Goal: Task Accomplishment & Management: Manage account settings

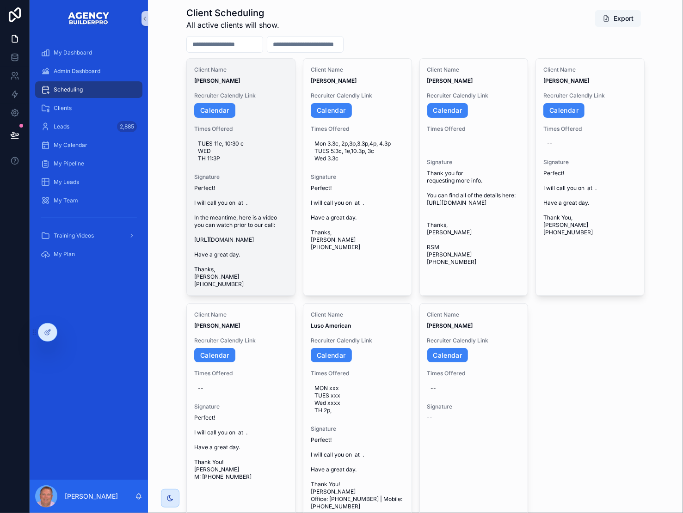
scroll to position [20, 0]
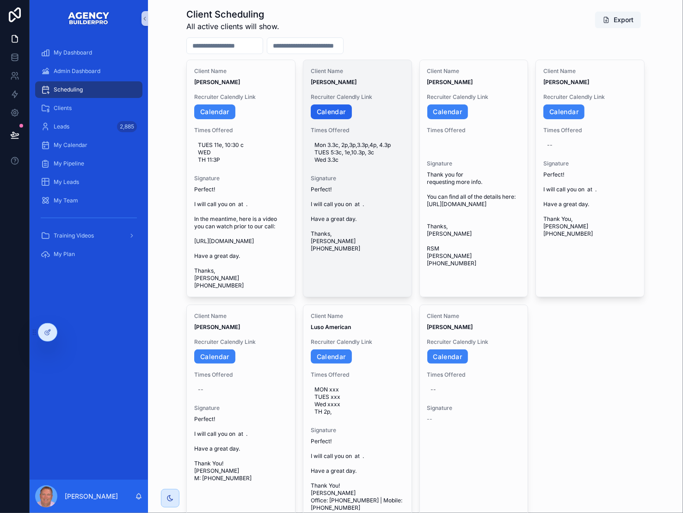
click at [340, 119] on link "Calendar" at bounding box center [331, 111] width 41 height 15
click at [365, 164] on span "Mon 3.3c, 2p,3p,3.3p,4p, 4.3p TUES 5:3c, 1e,10.3p, 3c Wed 3.3c" at bounding box center [357, 152] width 86 height 22
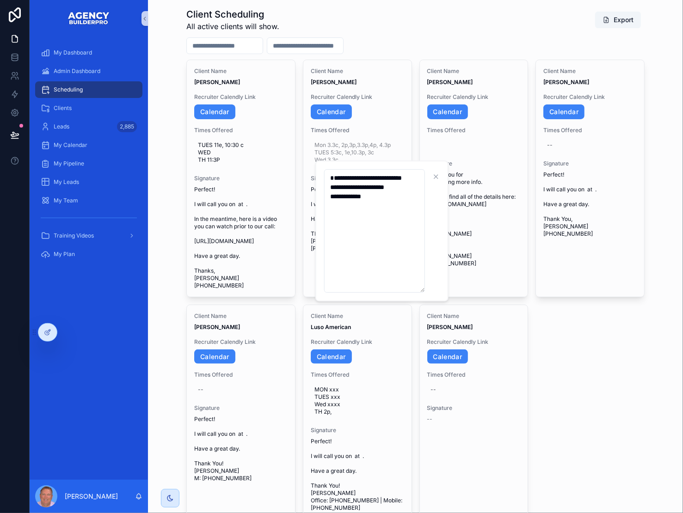
click at [377, 226] on textarea "**********" at bounding box center [374, 230] width 101 height 123
type textarea "**********"
click at [451, 180] on icon "scrollable content" at bounding box center [448, 176] width 7 height 7
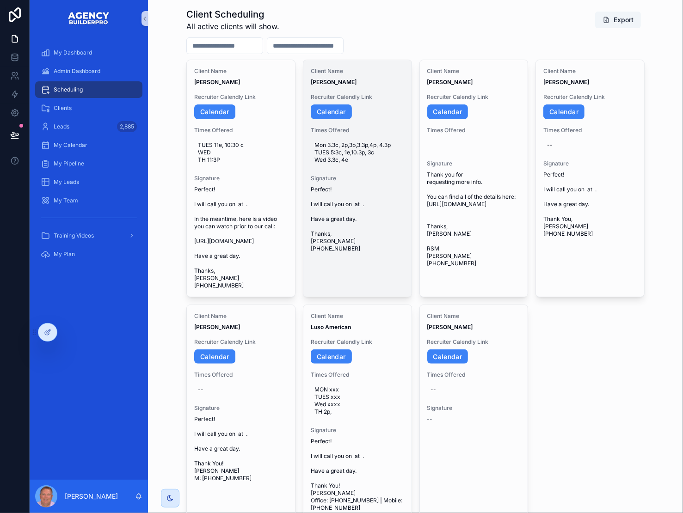
click at [367, 164] on span "Mon 3.3c, 2p,3p,3.3p,4p, 4.3p TUES 5:3c, 1e,10.3p, 3c Wed 3.3c, 4e" at bounding box center [357, 152] width 86 height 22
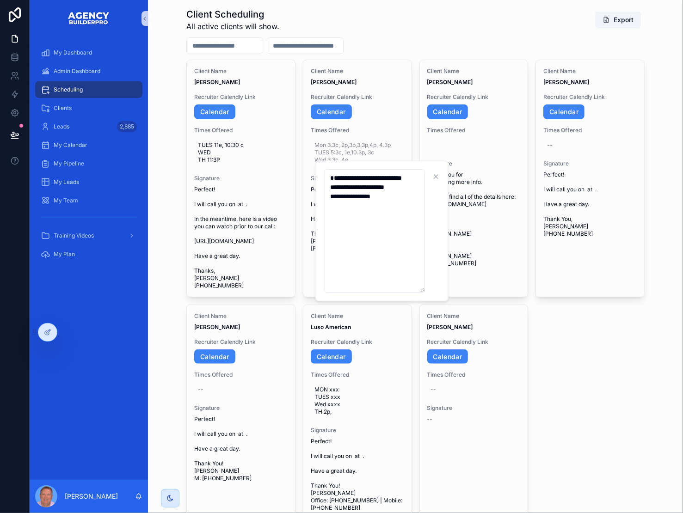
click at [379, 221] on textarea "**********" at bounding box center [374, 230] width 101 height 123
type textarea "**********"
click at [452, 176] on icon "scrollable content" at bounding box center [448, 176] width 7 height 7
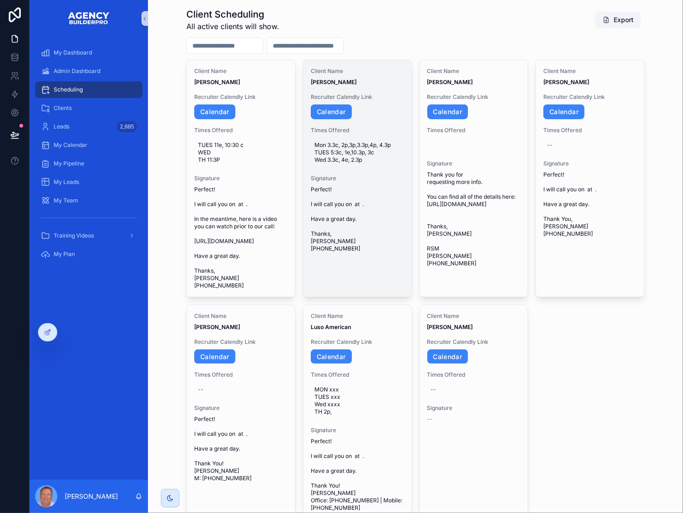
click at [387, 164] on span "Mon 3.3c, 2p,3p,3.3p,4p, 4.3p TUES 5:3c, 1e,10.3p, 3c Wed 3.3c, 4e, 2.3p" at bounding box center [357, 152] width 86 height 22
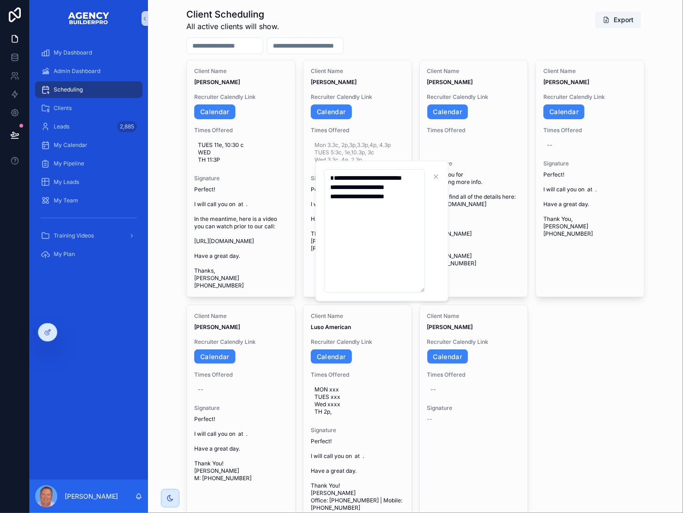
click at [404, 225] on textarea "**********" at bounding box center [374, 230] width 101 height 123
type textarea "**********"
click at [453, 177] on icon "scrollable content" at bounding box center [448, 176] width 7 height 7
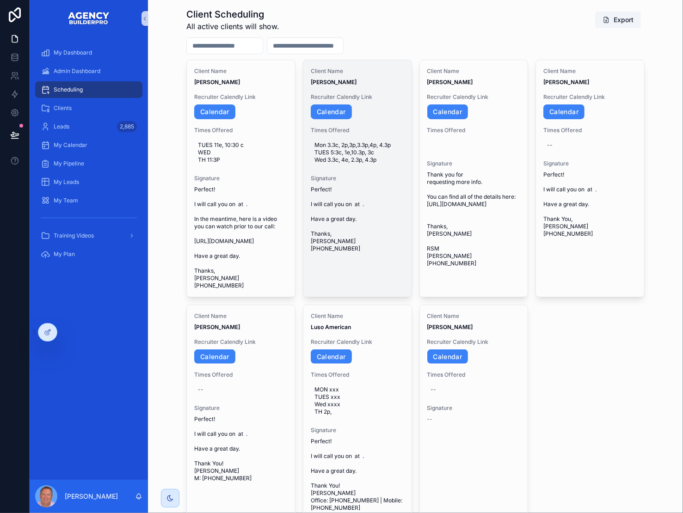
click at [404, 167] on div "Mon 3.3c, 2p,3p,3.3p,4p, 4.3p TUES 5:3c, 1e,10.3p, 3c Wed 3.3c, 4e, 2.3p, 4.3p" at bounding box center [357, 153] width 93 height 30
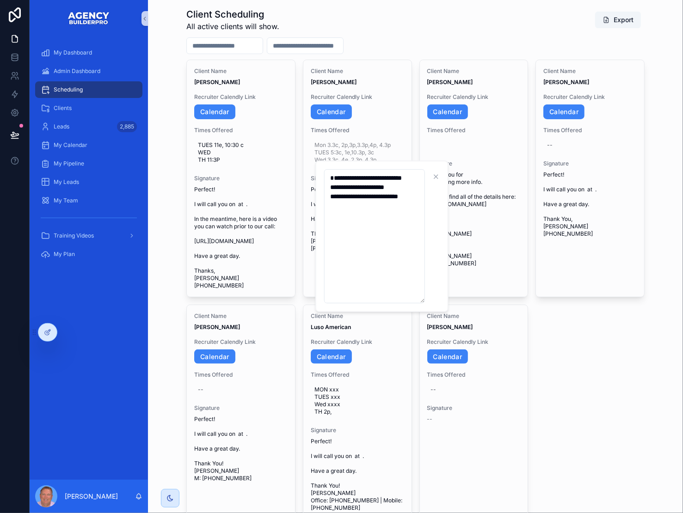
drag, startPoint x: 396, startPoint y: 220, endPoint x: 410, endPoint y: 229, distance: 16.2
click at [396, 220] on textarea "**********" at bounding box center [374, 236] width 101 height 134
type textarea "**********"
click at [449, 179] on icon "scrollable content" at bounding box center [448, 176] width 7 height 7
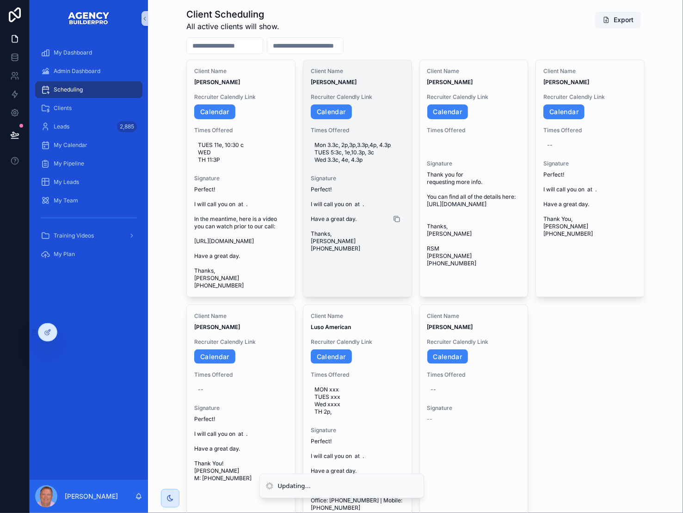
click at [399, 221] on icon "scrollable content" at bounding box center [397, 219] width 4 height 4
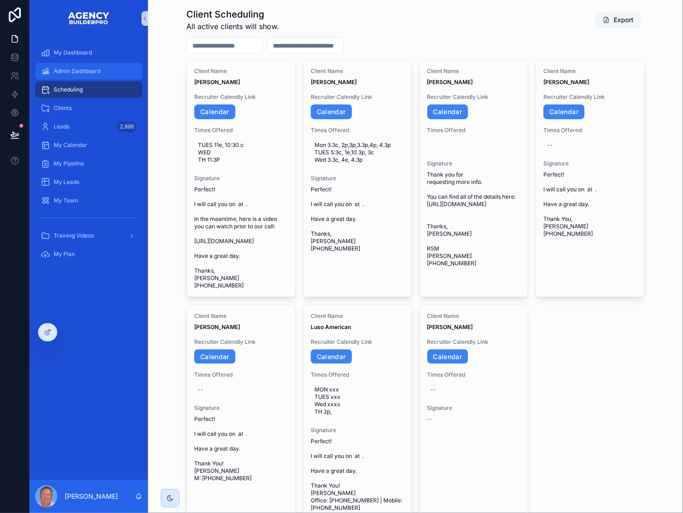
click at [66, 75] on span "Admin Dashboard" at bounding box center [77, 70] width 47 height 7
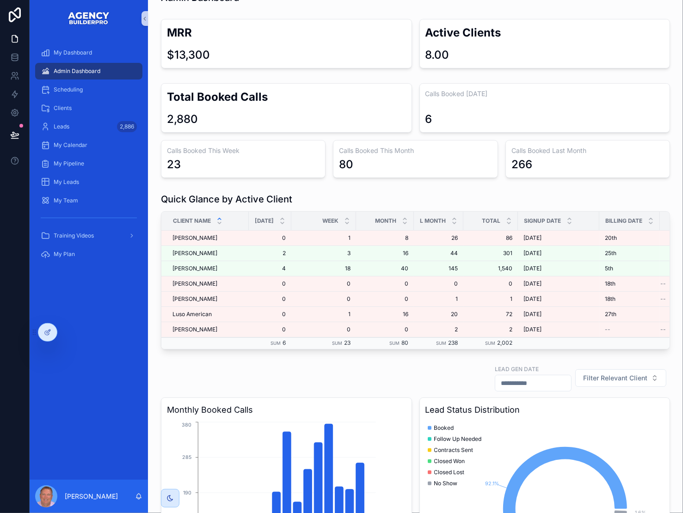
click at [365, 62] on div "$13,300" at bounding box center [286, 55] width 239 height 15
click at [97, 97] on div "Scheduling" at bounding box center [89, 89] width 96 height 15
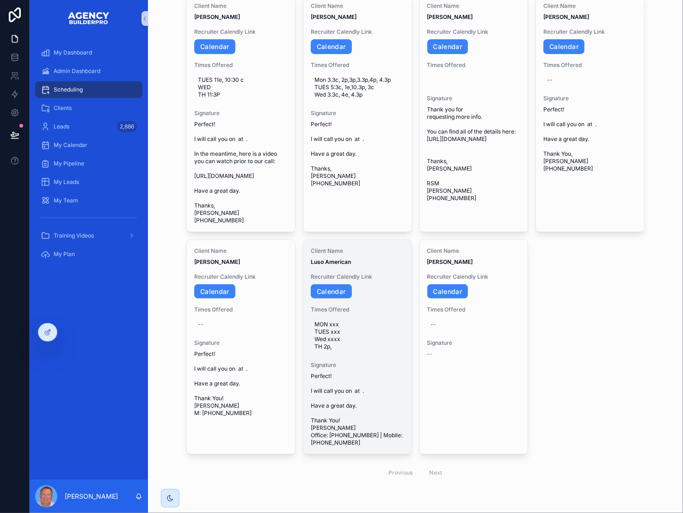
scroll to position [173, 0]
click at [335, 284] on link "Calendar" at bounding box center [331, 291] width 41 height 15
click at [399, 408] on icon "scrollable content" at bounding box center [397, 410] width 4 height 4
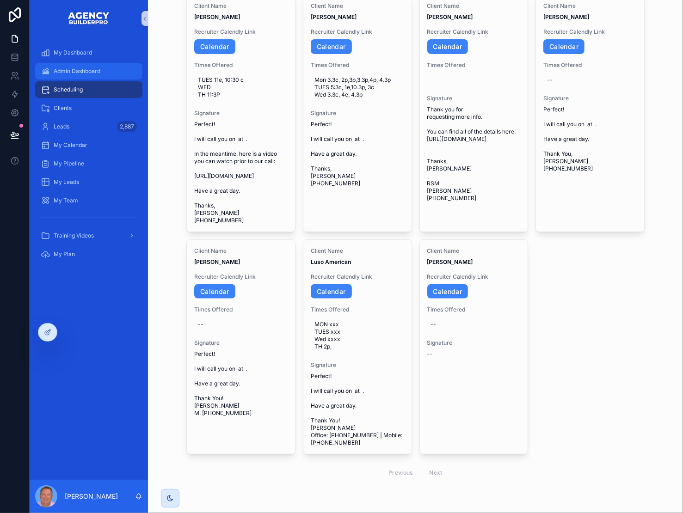
click at [64, 75] on span "Admin Dashboard" at bounding box center [77, 70] width 47 height 7
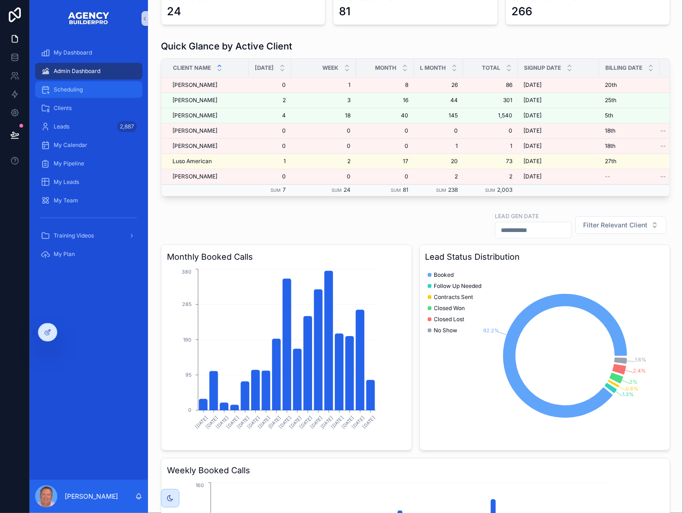
click at [80, 93] on span "Scheduling" at bounding box center [68, 89] width 29 height 7
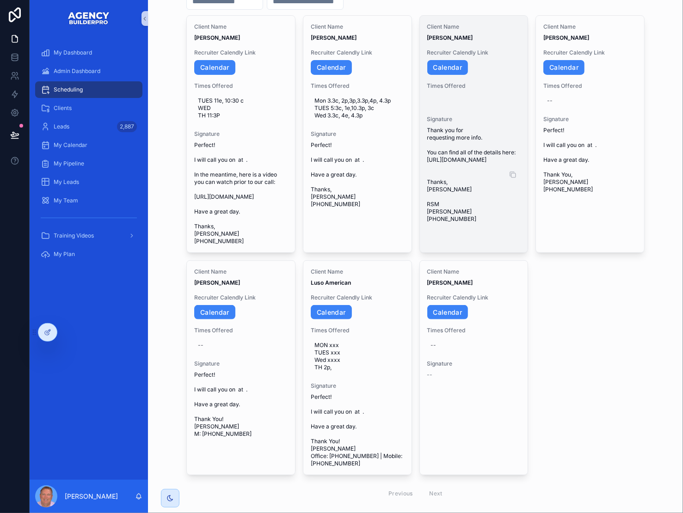
scroll to position [63, 0]
click at [516, 179] on icon "scrollable content" at bounding box center [512, 175] width 7 height 7
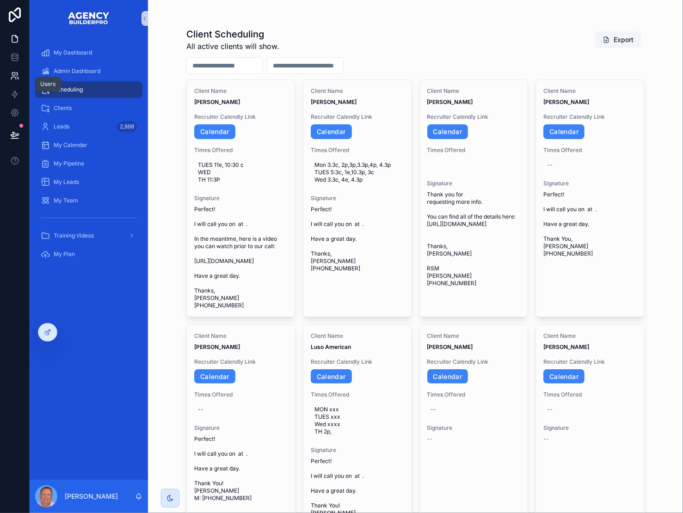
click at [19, 80] on icon at bounding box center [14, 75] width 9 height 9
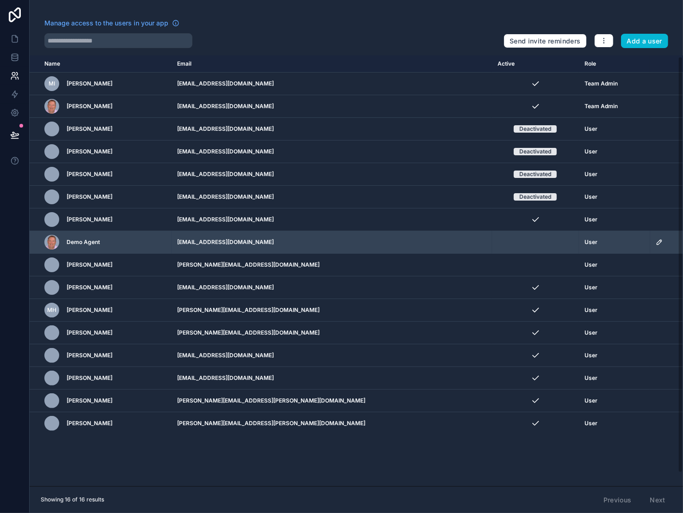
scroll to position [4, 0]
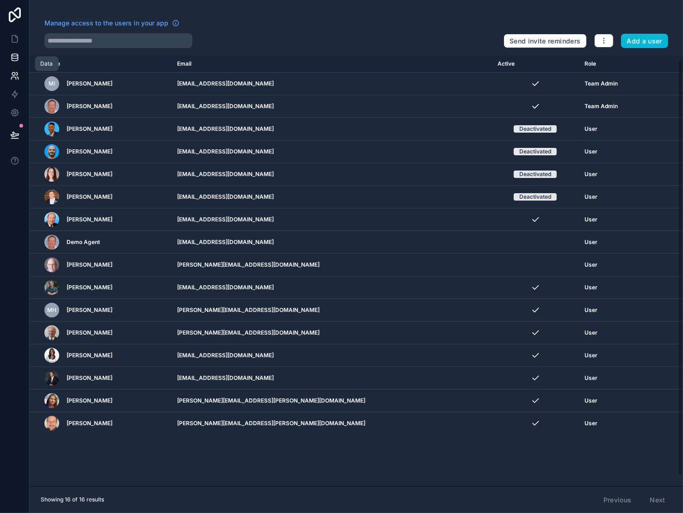
click at [16, 62] on icon at bounding box center [14, 57] width 9 height 9
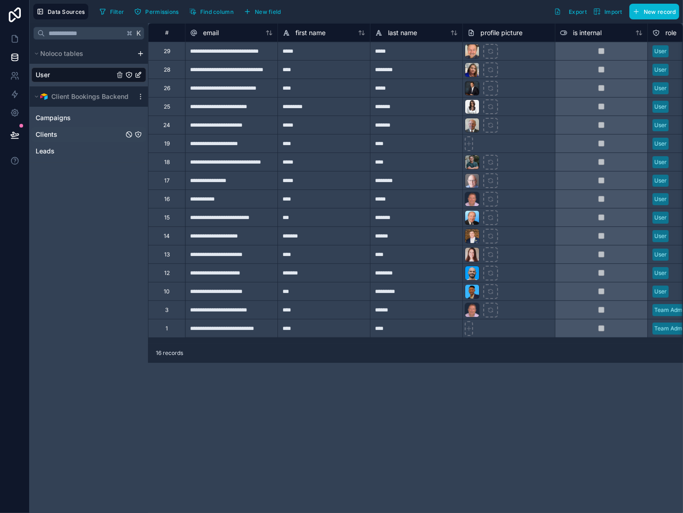
click at [57, 139] on span "Clients" at bounding box center [47, 134] width 22 height 9
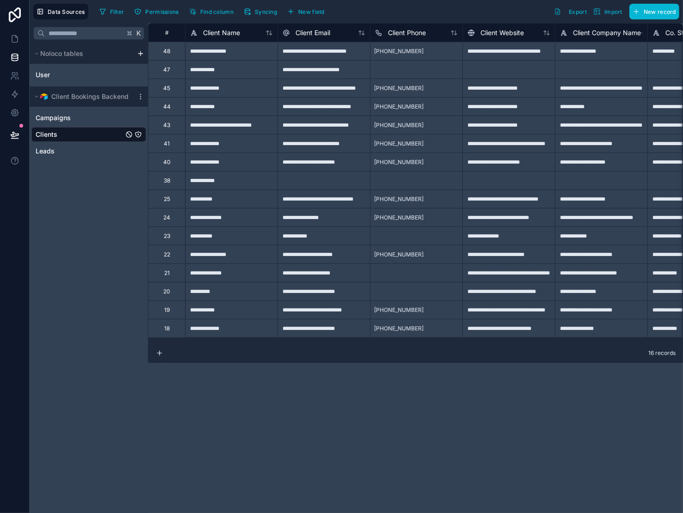
click at [358, 55] on div "**********" at bounding box center [323, 51] width 92 height 18
click at [349, 55] on div "**********" at bounding box center [323, 51] width 92 height 18
click at [349, 55] on input "**********" at bounding box center [324, 51] width 92 height 18
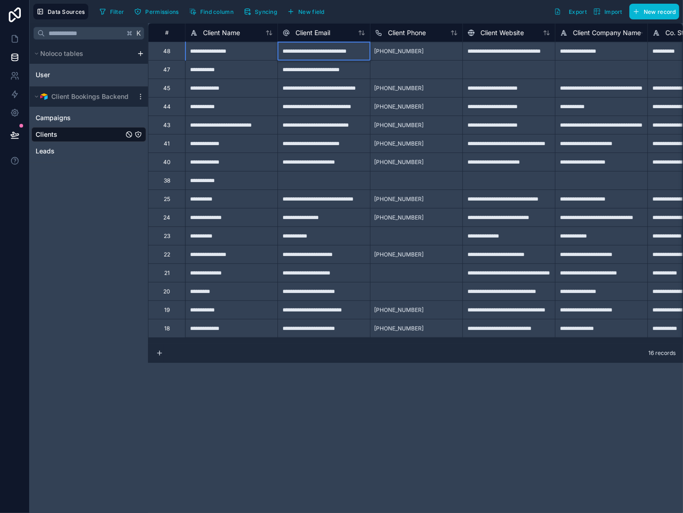
click at [349, 55] on input "**********" at bounding box center [324, 51] width 92 height 18
click at [18, 80] on icon at bounding box center [14, 75] width 9 height 9
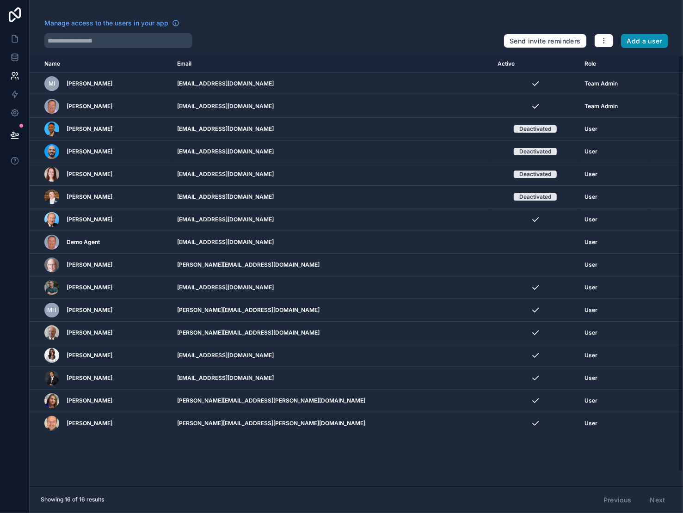
click at [642, 45] on button "Add a user" at bounding box center [645, 41] width 48 height 15
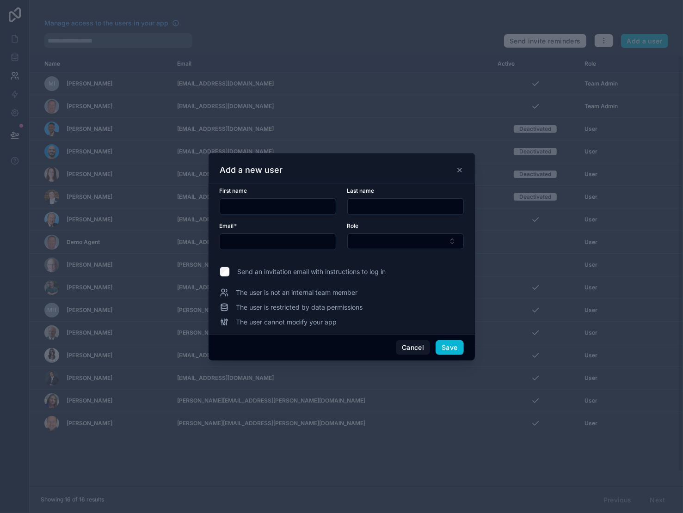
click at [289, 202] on input "text" at bounding box center [278, 206] width 116 height 13
type input "*******"
type input "********"
paste input "**********"
type input "**********"
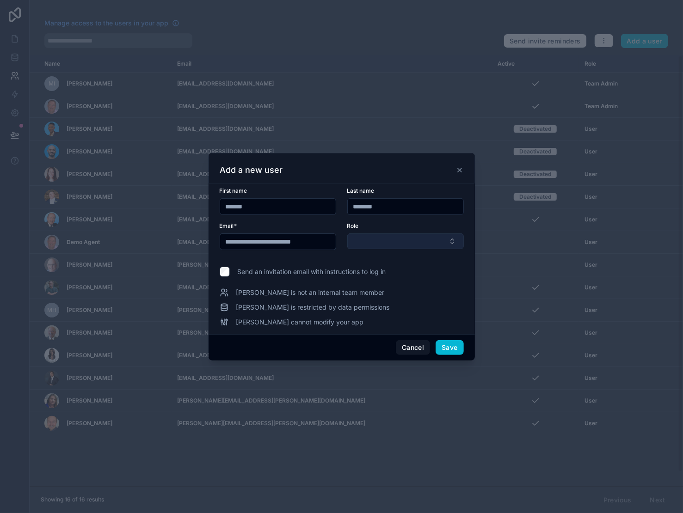
click at [400, 245] on button "Select Button" at bounding box center [405, 241] width 116 height 16
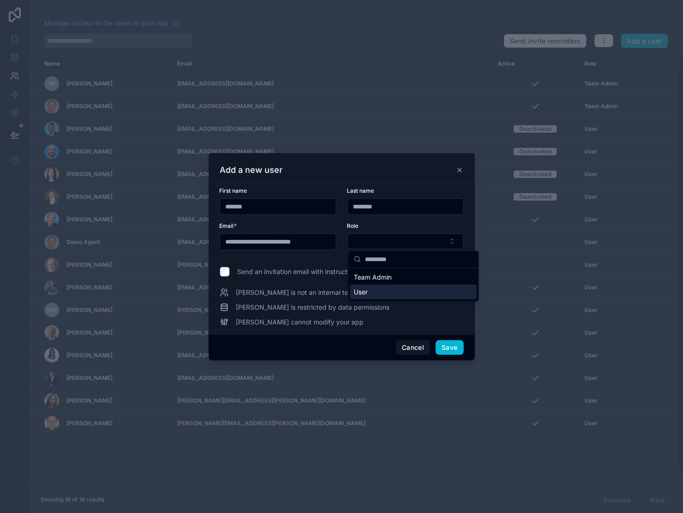
click at [367, 297] on span "User" at bounding box center [361, 292] width 14 height 9
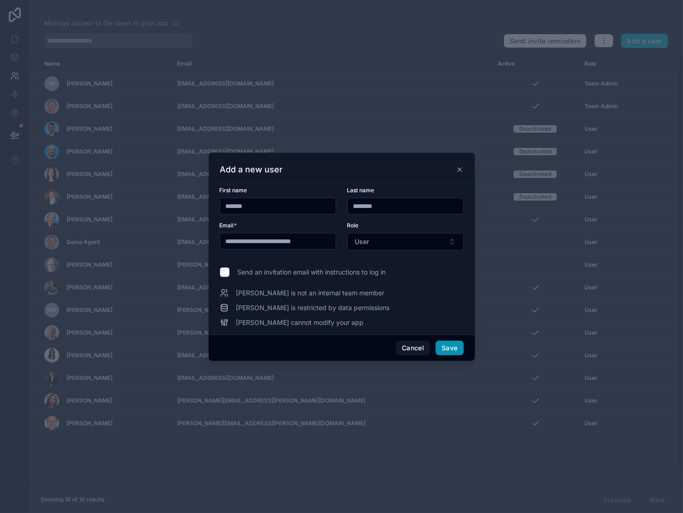
click at [463, 355] on button "Save" at bounding box center [449, 348] width 28 height 15
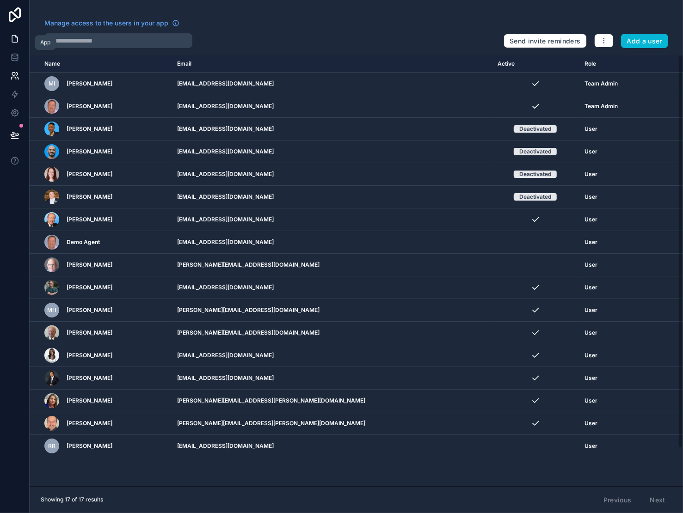
click at [15, 43] on icon at bounding box center [14, 38] width 9 height 9
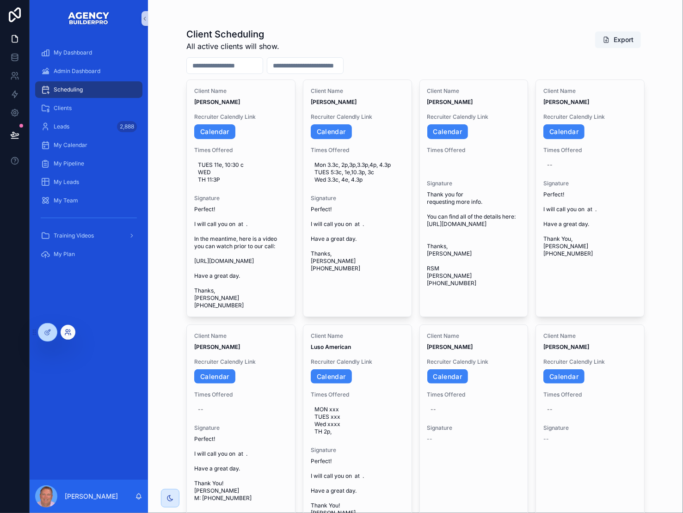
click at [68, 331] on icon at bounding box center [67, 332] width 7 height 7
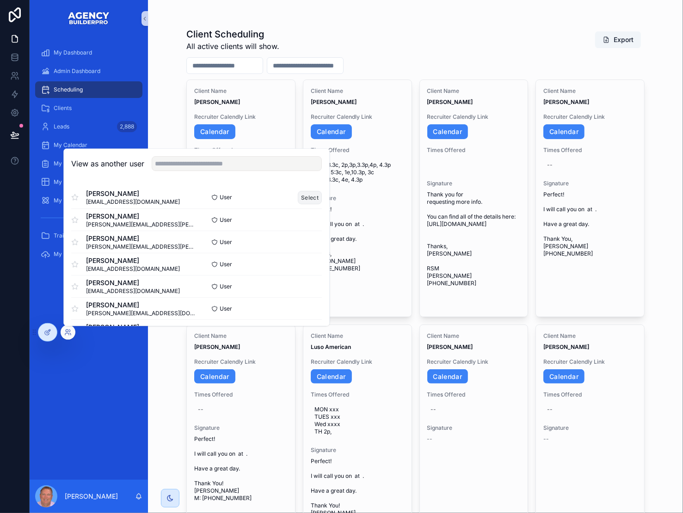
click at [322, 191] on button "Select" at bounding box center [310, 197] width 24 height 13
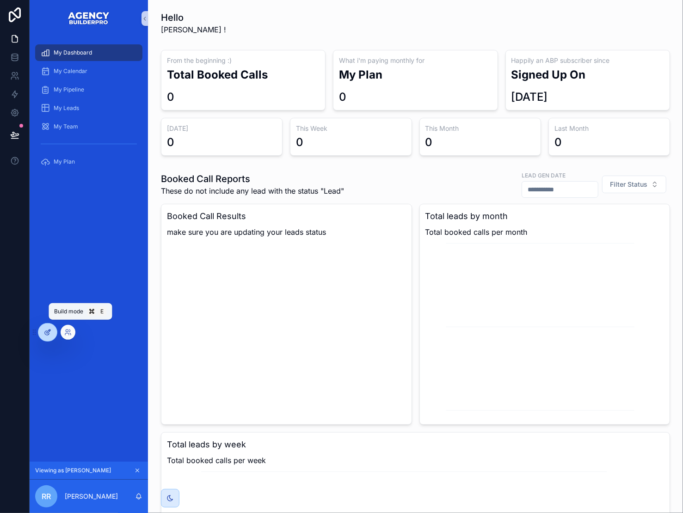
click at [47, 334] on icon at bounding box center [47, 332] width 7 height 7
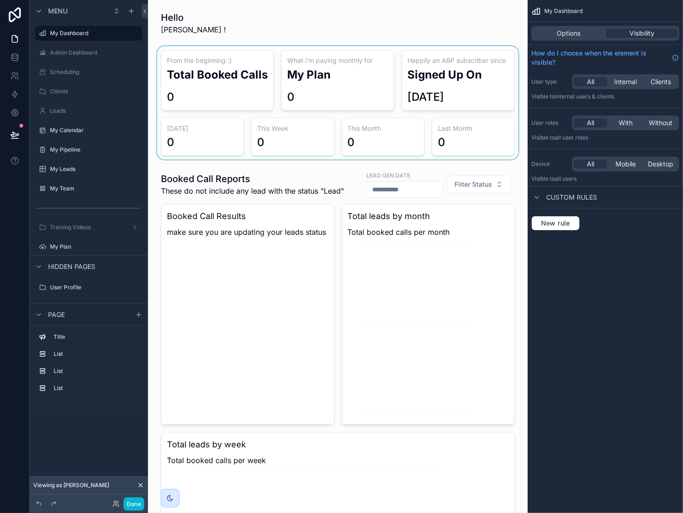
click at [218, 101] on div "scrollable content" at bounding box center [337, 102] width 365 height 113
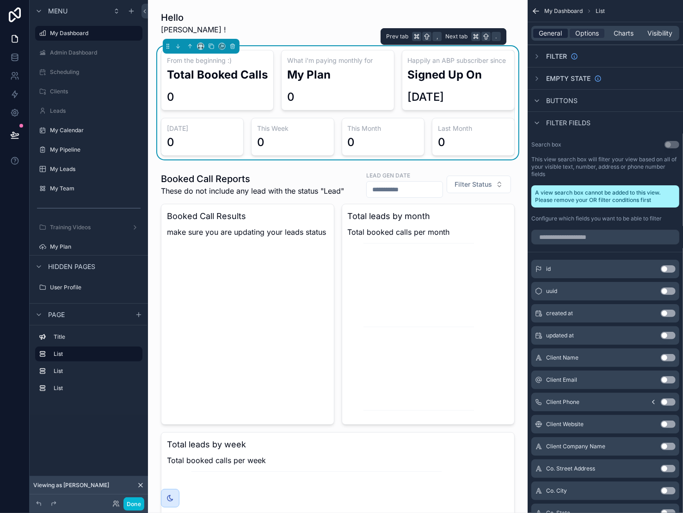
click at [539, 38] on span "General" at bounding box center [550, 33] width 23 height 9
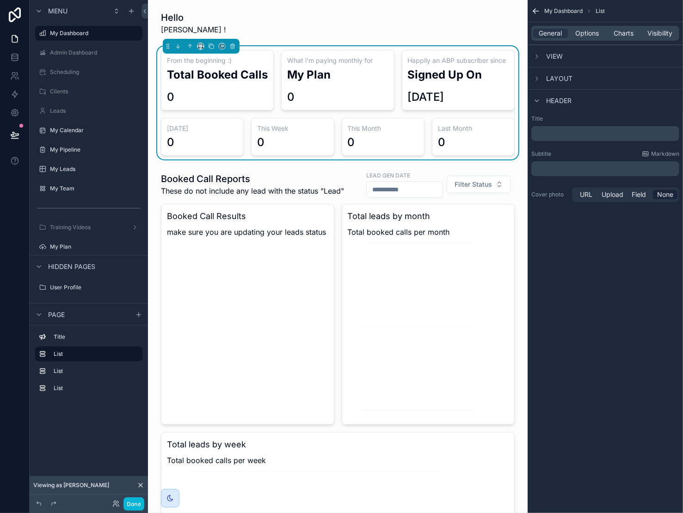
click at [546, 61] on span "View" at bounding box center [554, 56] width 17 height 9
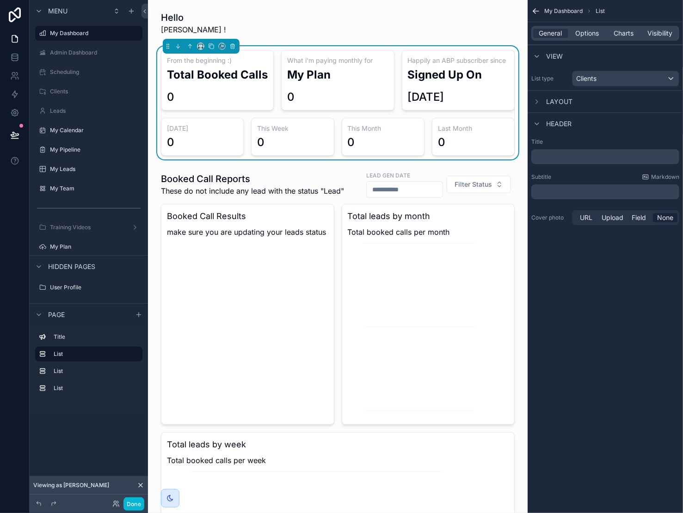
click at [548, 106] on span "Layout" at bounding box center [559, 101] width 26 height 9
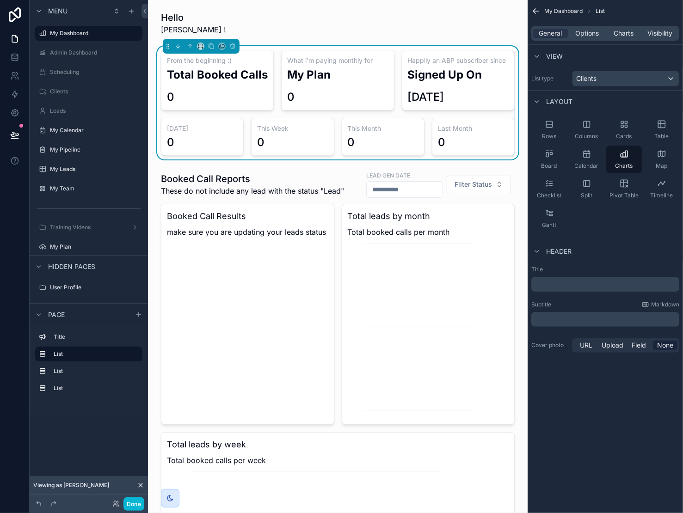
click at [236, 104] on div "0" at bounding box center [217, 97] width 101 height 15
click at [235, 104] on div "0" at bounding box center [217, 97] width 101 height 15
click at [581, 38] on span "Options" at bounding box center [587, 33] width 24 height 9
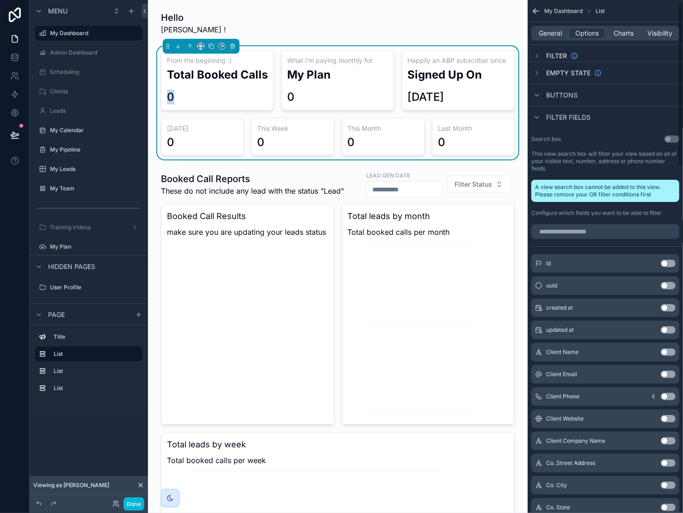
scroll to position [5, 0]
click at [533, 99] on icon "scrollable content" at bounding box center [536, 95] width 7 height 7
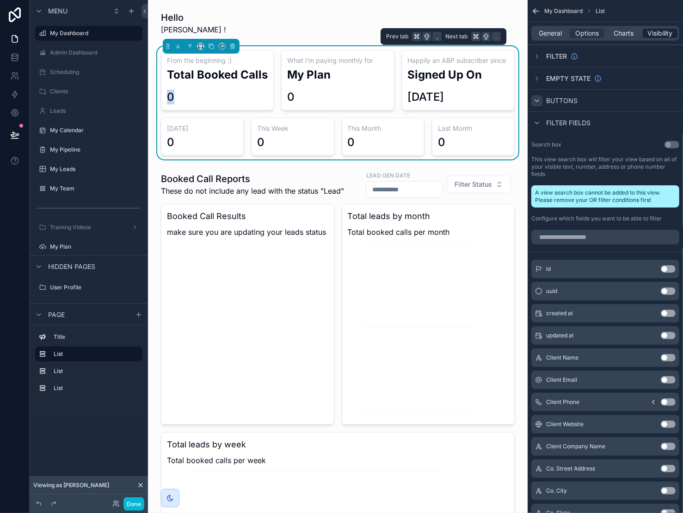
click at [655, 38] on span "Visibility" at bounding box center [660, 33] width 25 height 9
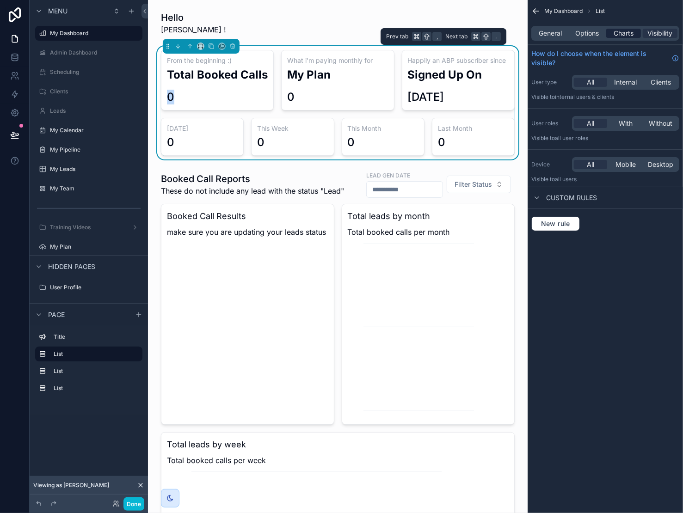
click at [623, 38] on span "Charts" at bounding box center [623, 33] width 20 height 9
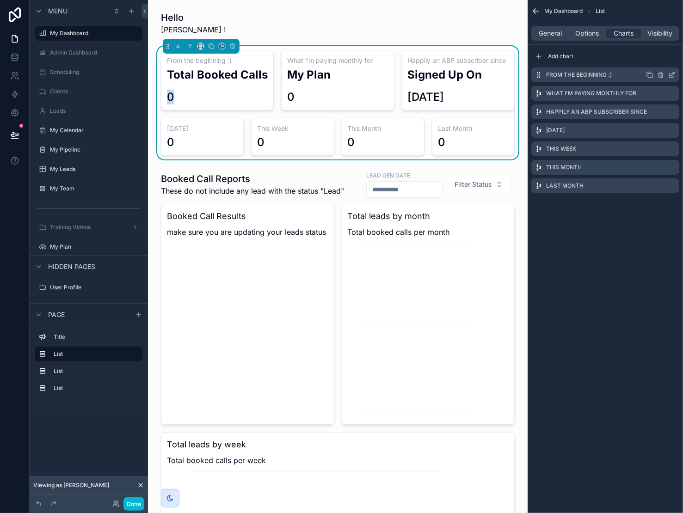
click at [672, 79] on icon "scrollable content" at bounding box center [671, 74] width 7 height 7
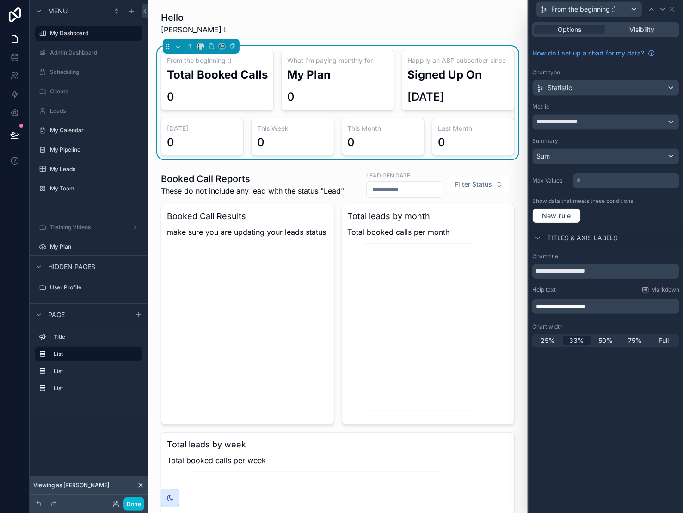
click at [603, 311] on p "**********" at bounding box center [606, 306] width 141 height 9
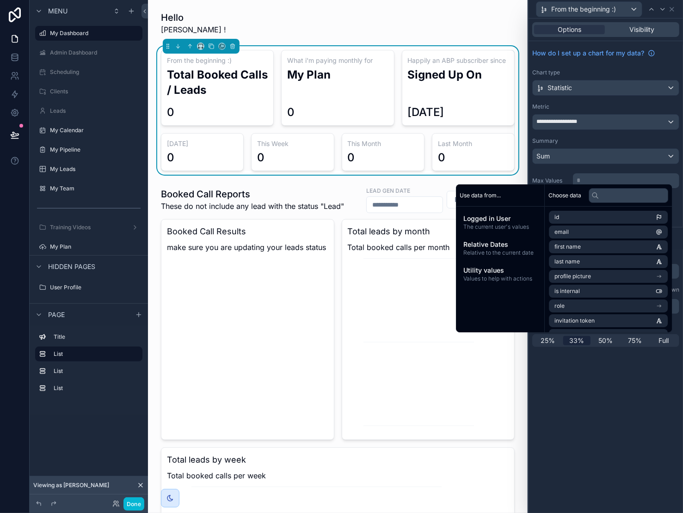
click at [592, 110] on div "Metric" at bounding box center [605, 106] width 147 height 7
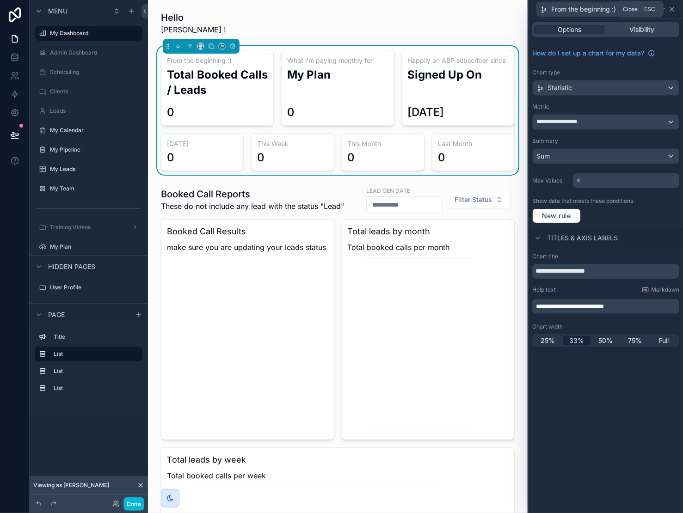
click at [671, 10] on icon at bounding box center [672, 9] width 4 height 4
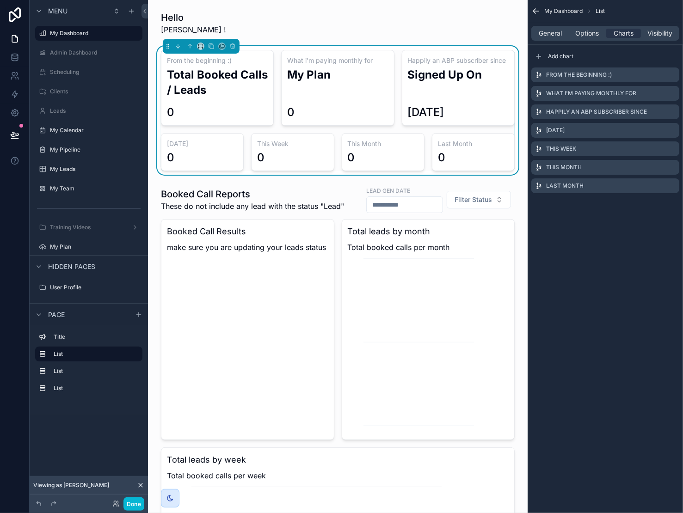
click at [531, 10] on icon "scrollable content" at bounding box center [535, 10] width 9 height 9
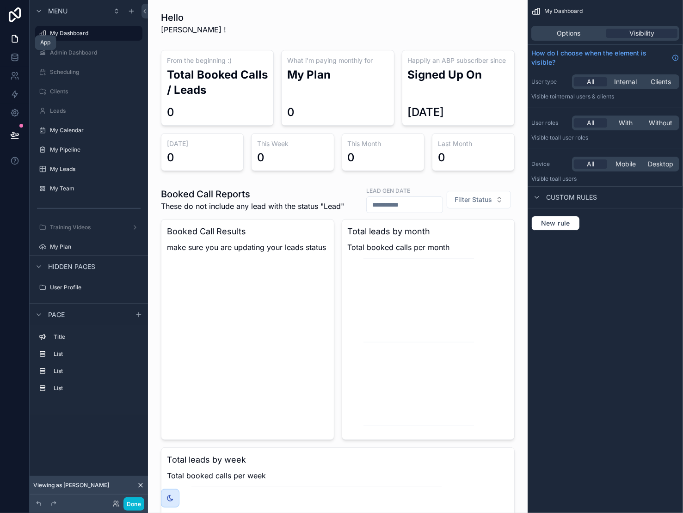
click at [24, 46] on link at bounding box center [14, 39] width 29 height 18
click at [14, 43] on icon at bounding box center [15, 39] width 6 height 7
click at [22, 64] on link at bounding box center [14, 57] width 29 height 18
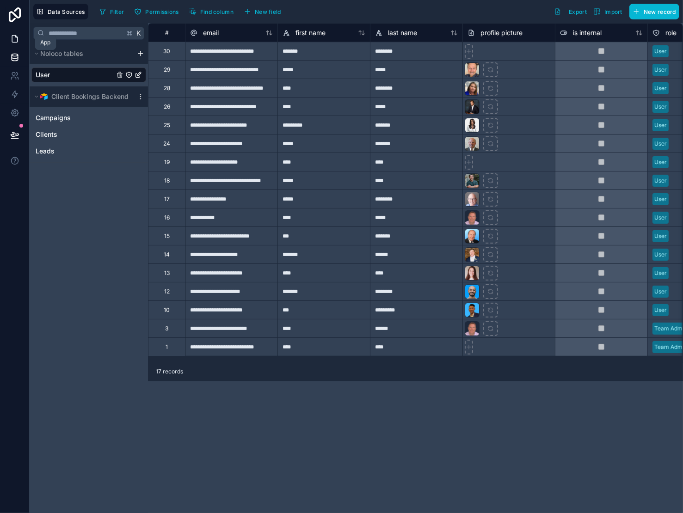
click at [18, 43] on icon at bounding box center [14, 38] width 9 height 9
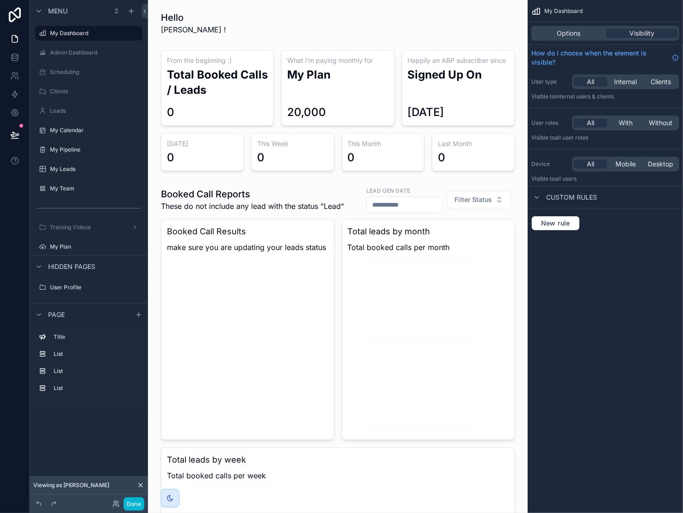
click at [144, 505] on button "Done" at bounding box center [133, 503] width 21 height 13
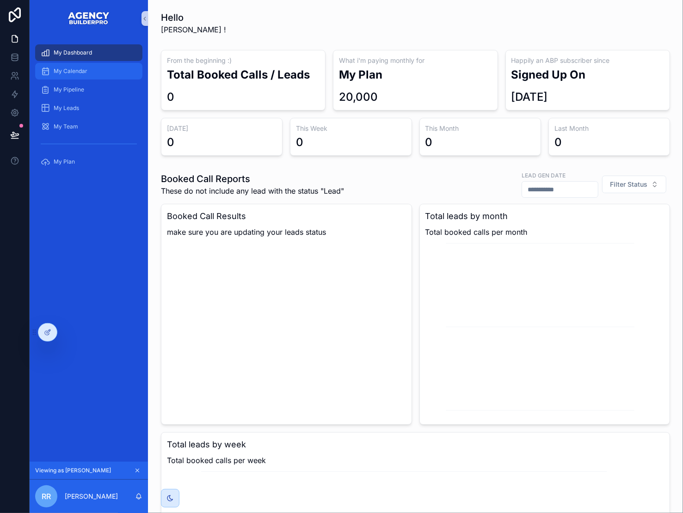
click at [75, 75] on span "My Calendar" at bounding box center [71, 70] width 34 height 7
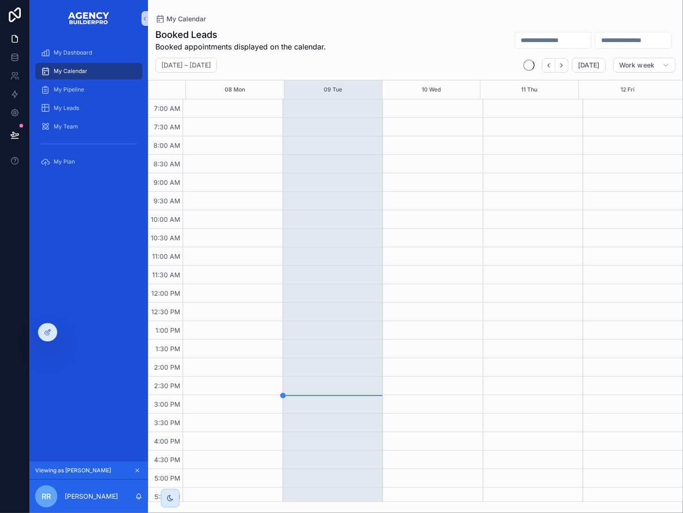
scroll to position [92, 0]
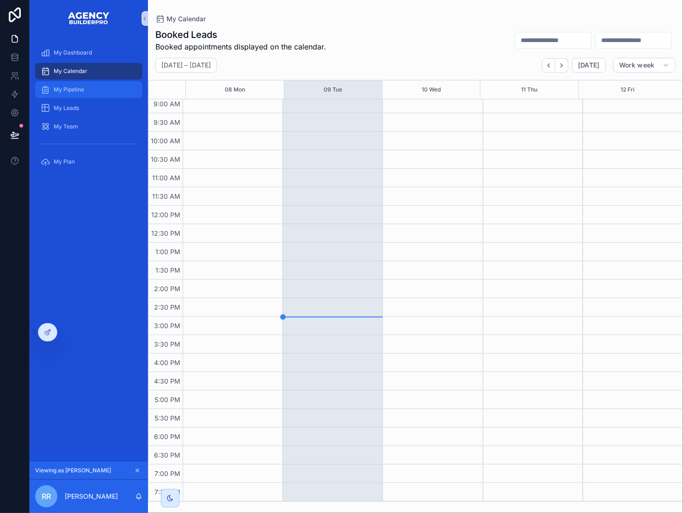
click at [84, 97] on div "My Pipeline" at bounding box center [89, 89] width 96 height 15
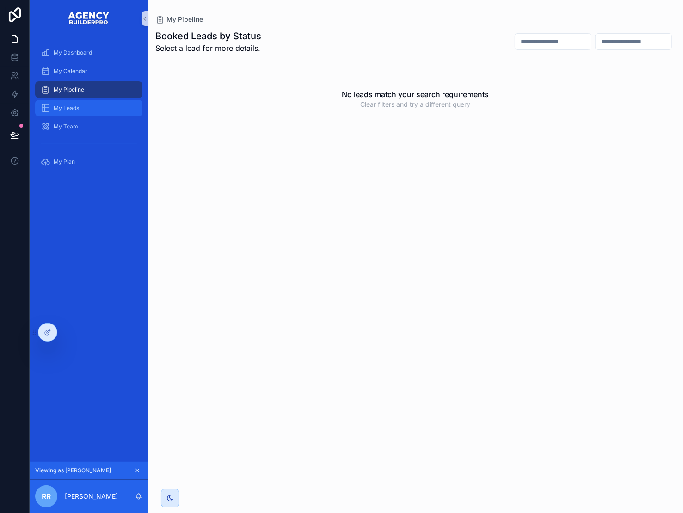
click at [79, 112] on span "My Leads" at bounding box center [66, 107] width 25 height 7
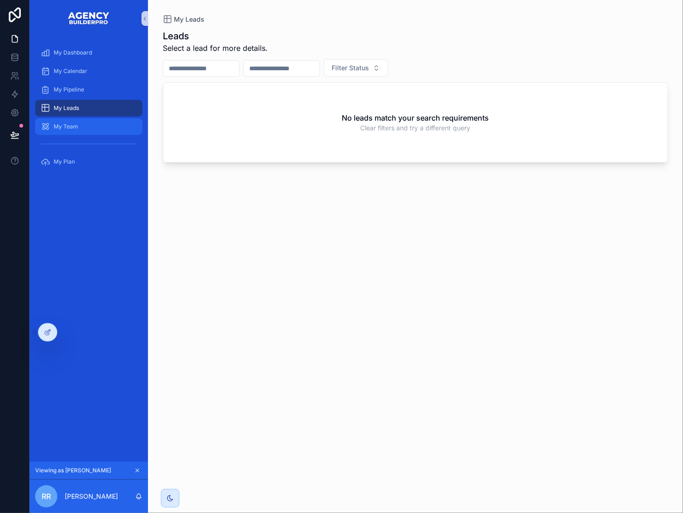
click at [78, 130] on span "My Team" at bounding box center [66, 126] width 24 height 7
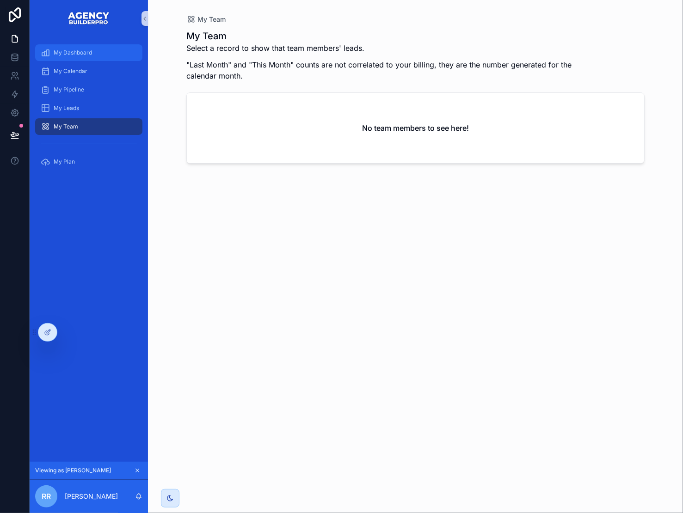
click at [84, 55] on span "My Dashboard" at bounding box center [73, 52] width 38 height 7
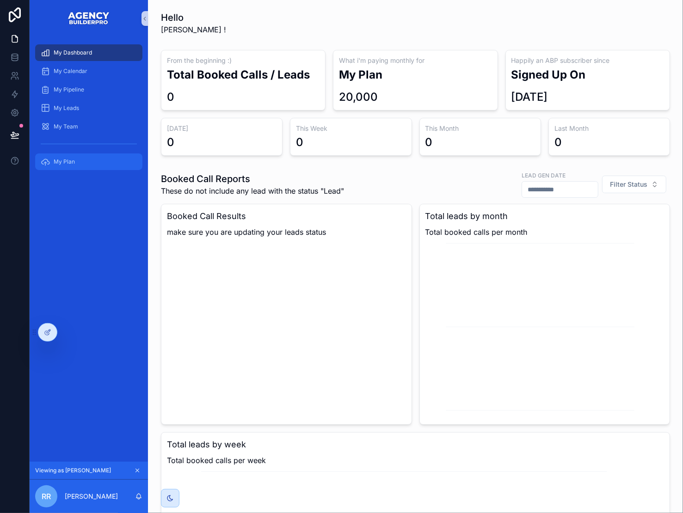
click at [74, 165] on span "My Plan" at bounding box center [64, 161] width 21 height 7
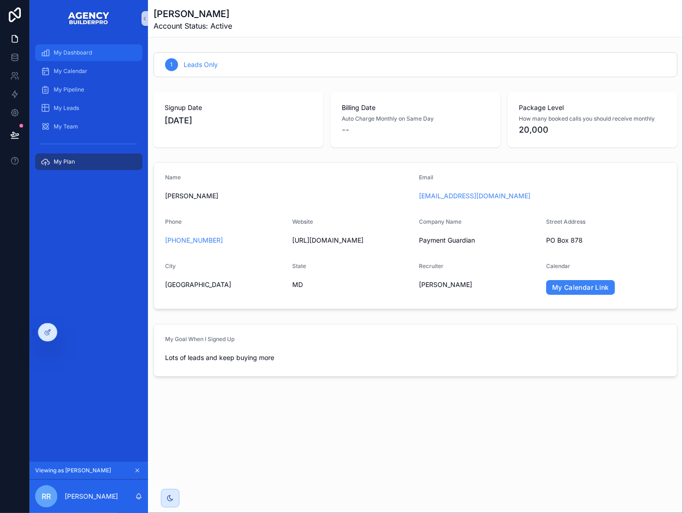
click at [92, 56] on span "My Dashboard" at bounding box center [73, 52] width 38 height 7
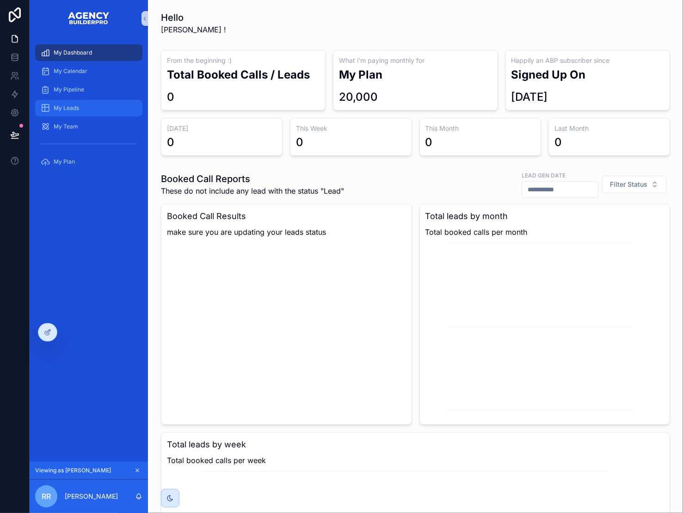
click at [99, 116] on div "My Leads" at bounding box center [89, 108] width 96 height 15
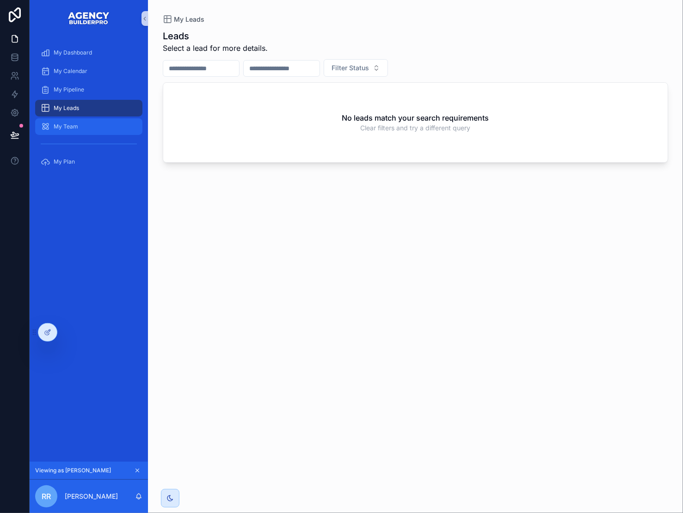
click at [94, 134] on div "My Team" at bounding box center [89, 126] width 96 height 15
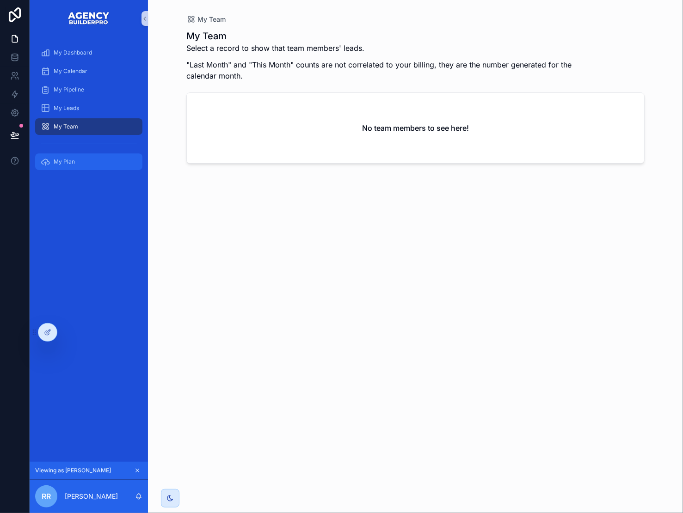
click at [87, 169] on div "My Plan" at bounding box center [89, 161] width 96 height 15
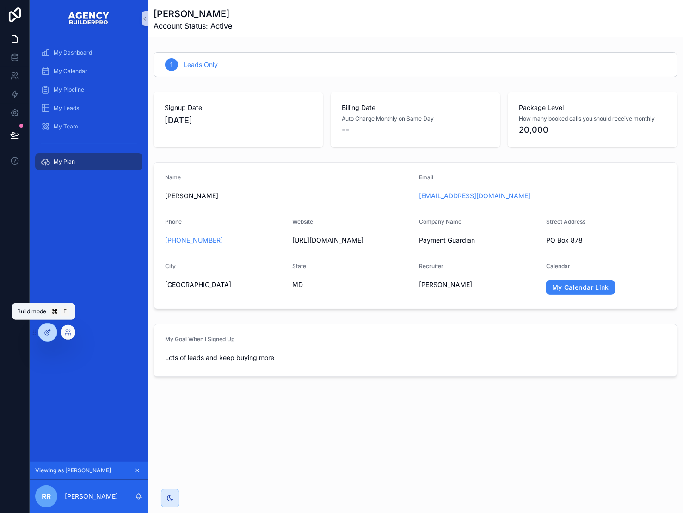
click at [50, 328] on div at bounding box center [47, 333] width 18 height 18
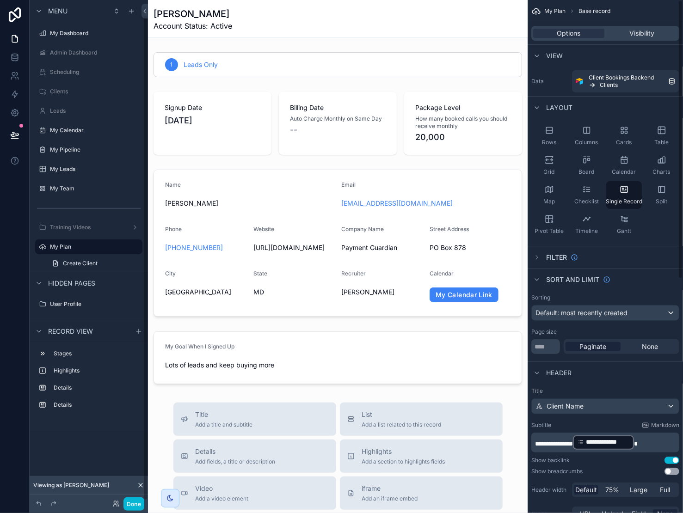
scroll to position [15, 0]
click at [443, 135] on div "scrollable content" at bounding box center [337, 403] width 379 height 806
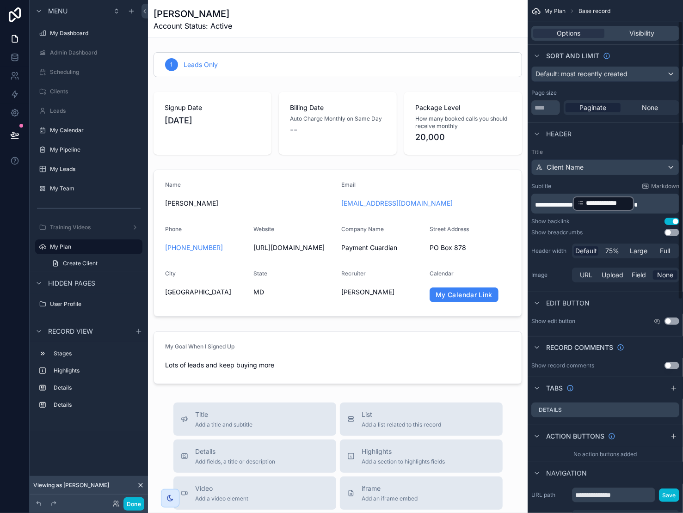
scroll to position [0, 0]
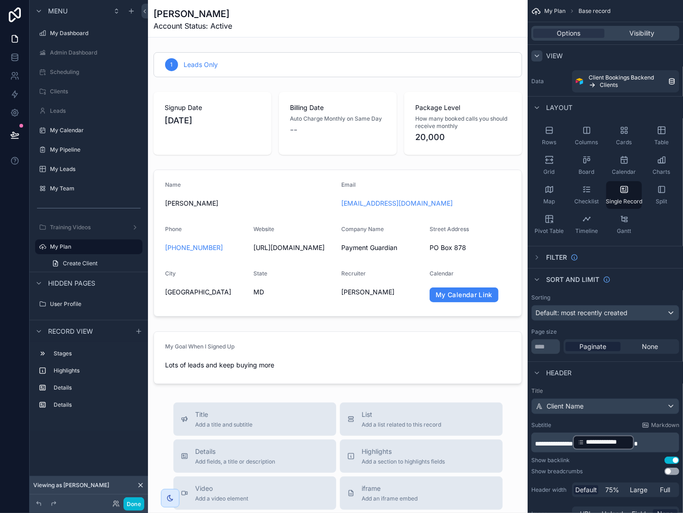
click at [533, 60] on icon "scrollable content" at bounding box center [536, 55] width 7 height 7
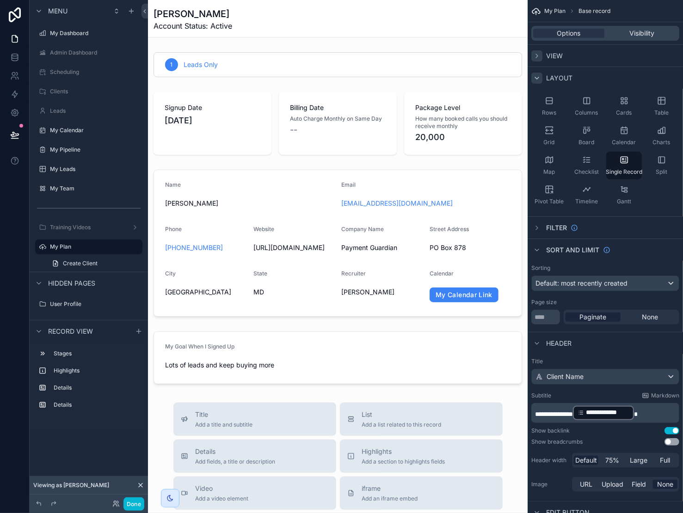
click at [533, 82] on icon "scrollable content" at bounding box center [536, 77] width 7 height 7
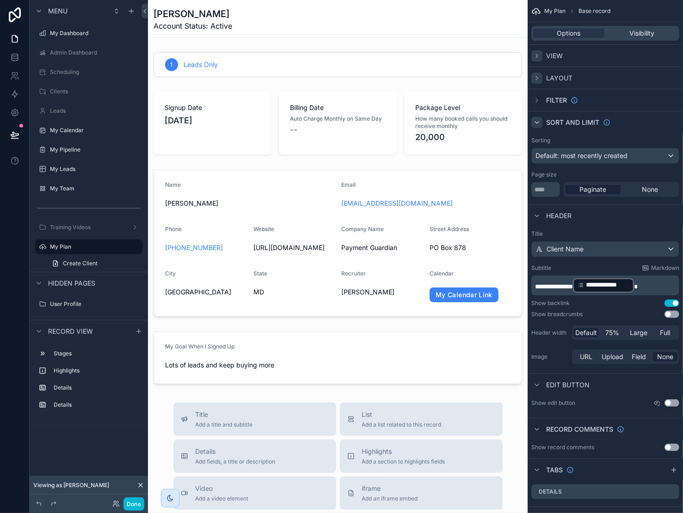
click at [533, 126] on icon "scrollable content" at bounding box center [536, 122] width 7 height 7
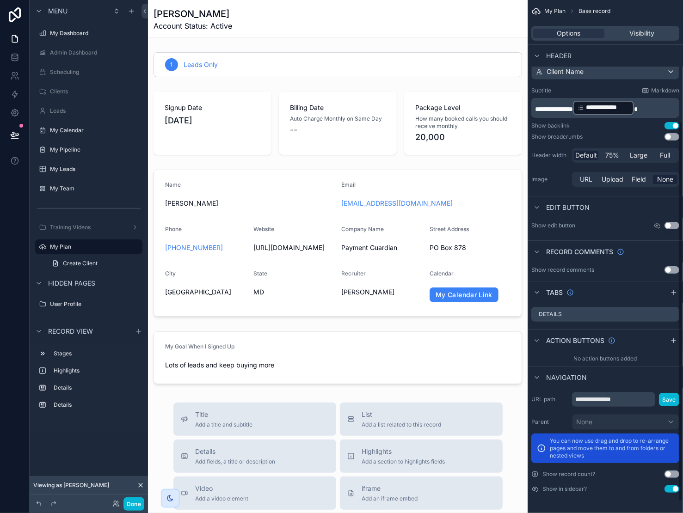
scroll to position [178, 0]
click at [535, 377] on icon "scrollable content" at bounding box center [537, 378] width 4 height 2
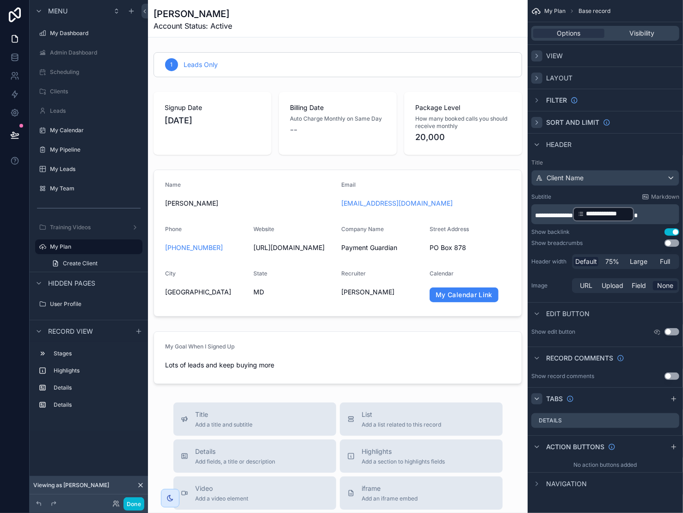
click at [533, 395] on icon "scrollable content" at bounding box center [536, 398] width 7 height 7
click at [533, 403] on icon "scrollable content" at bounding box center [536, 398] width 7 height 7
click at [535, 400] on icon "scrollable content" at bounding box center [537, 399] width 4 height 2
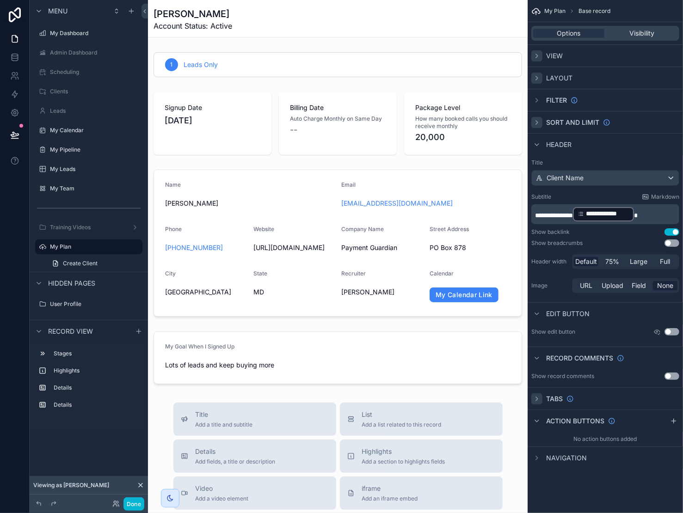
click at [533, 82] on icon "scrollable content" at bounding box center [536, 77] width 7 height 7
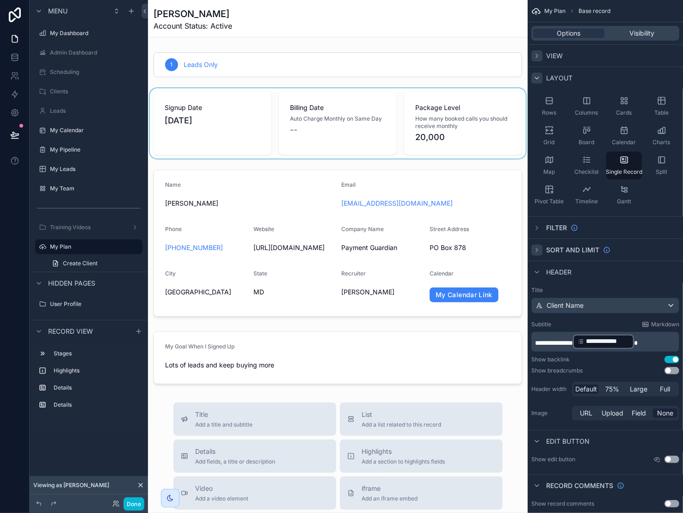
click at [421, 140] on div "scrollable content" at bounding box center [337, 123] width 379 height 70
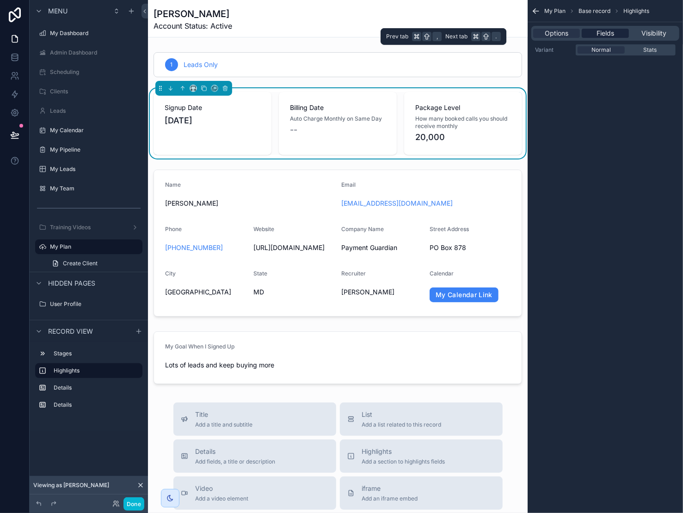
click at [597, 36] on span "Fields" at bounding box center [605, 33] width 18 height 9
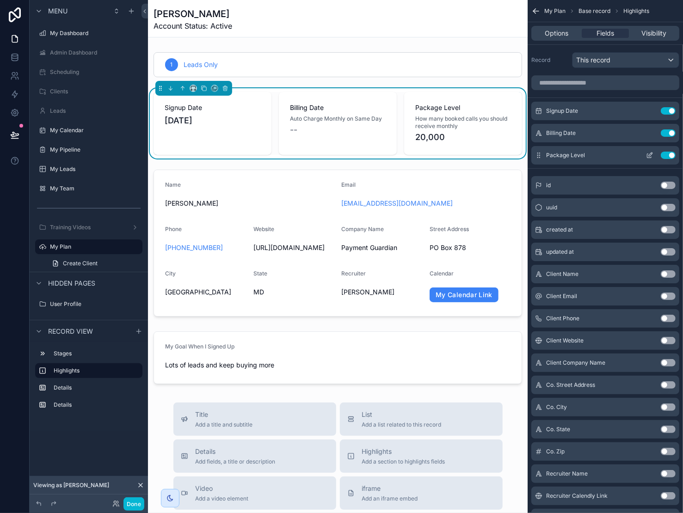
click at [647, 159] on icon "scrollable content" at bounding box center [649, 155] width 7 height 7
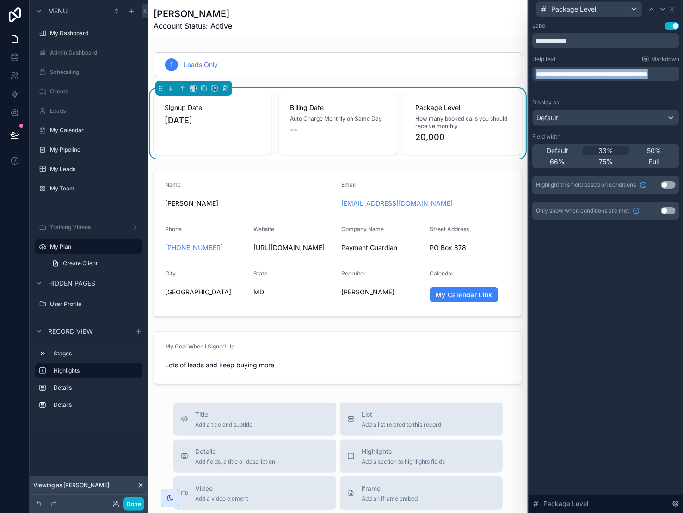
drag, startPoint x: 560, startPoint y: 90, endPoint x: 518, endPoint y: 82, distance: 42.8
click at [536, 79] on p "**********" at bounding box center [606, 73] width 141 height 9
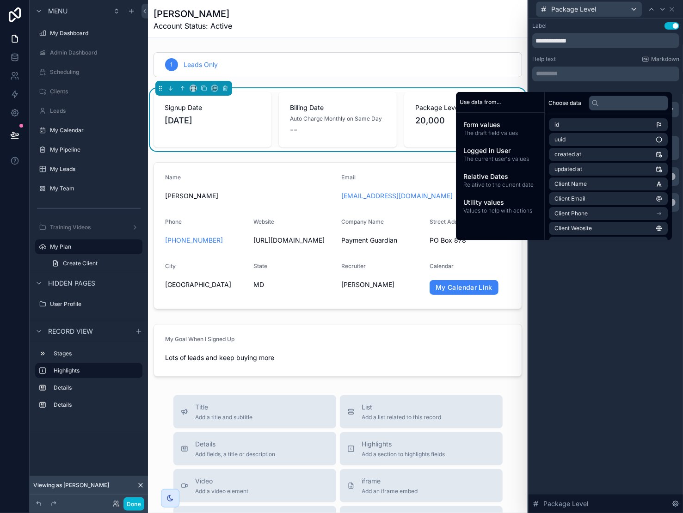
click at [406, 43] on div "Richard Rollyson Account Status: Active 1 Leads Only Signup Date 9/7/2025 Billi…" at bounding box center [337, 399] width 379 height 798
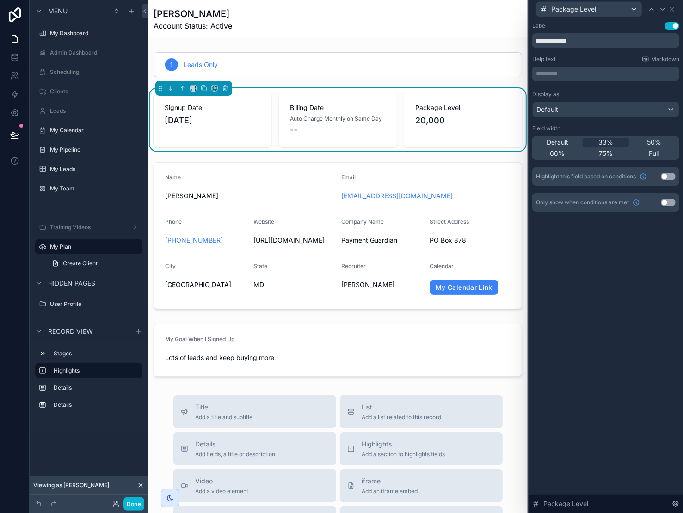
scroll to position [0, 0]
click at [144, 506] on button "Done" at bounding box center [133, 503] width 21 height 13
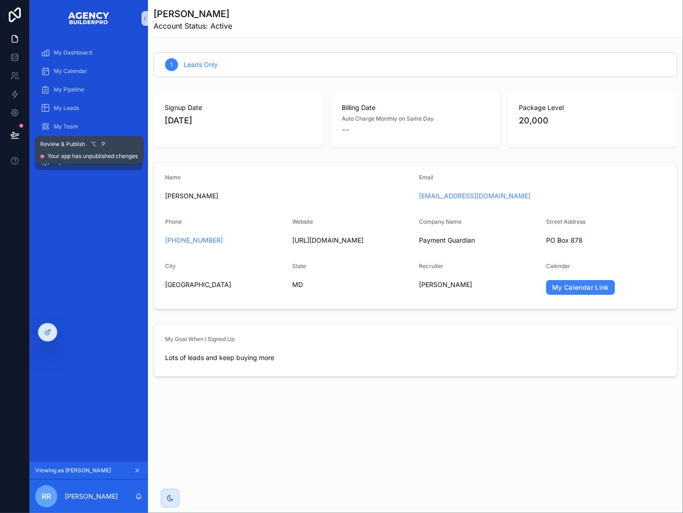
click at [19, 140] on icon at bounding box center [14, 134] width 9 height 9
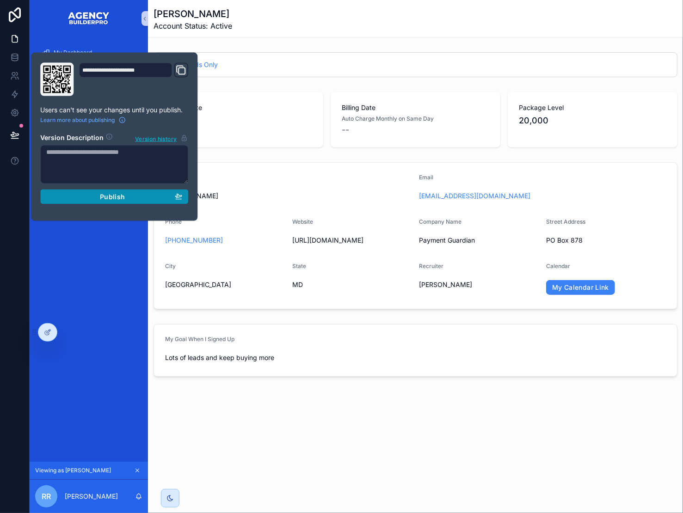
click at [118, 201] on span "Publish" at bounding box center [112, 197] width 25 height 8
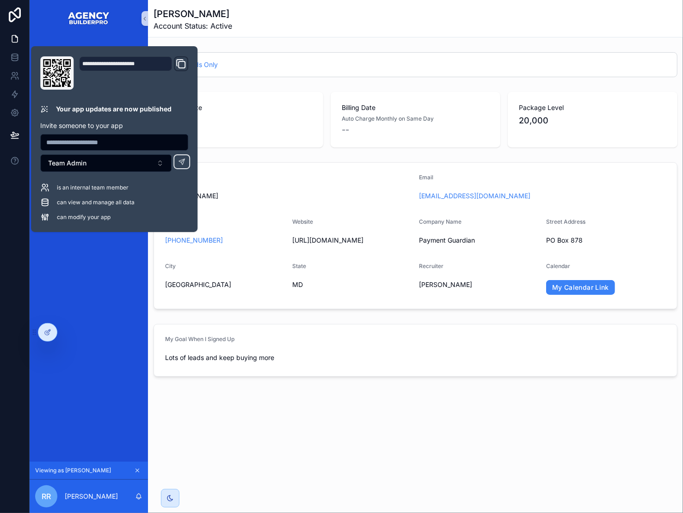
click at [88, 321] on div "My Dashboard My Calendar My Pipeline My Leads My Team My Plan" at bounding box center [89, 249] width 118 height 425
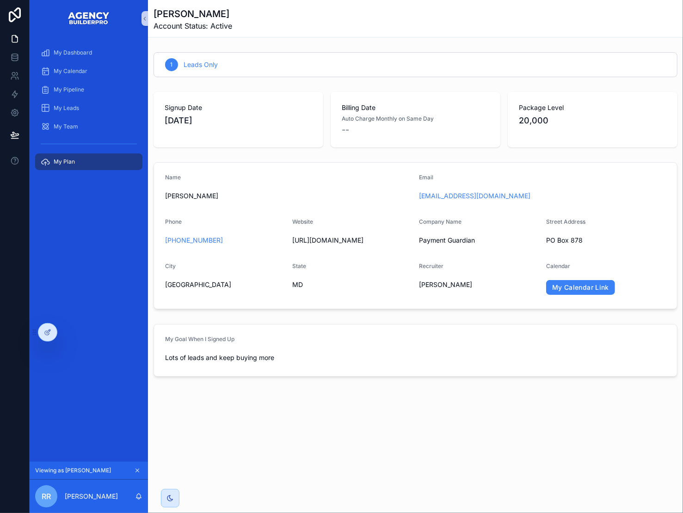
click at [141, 467] on icon "scrollable content" at bounding box center [137, 470] width 6 height 6
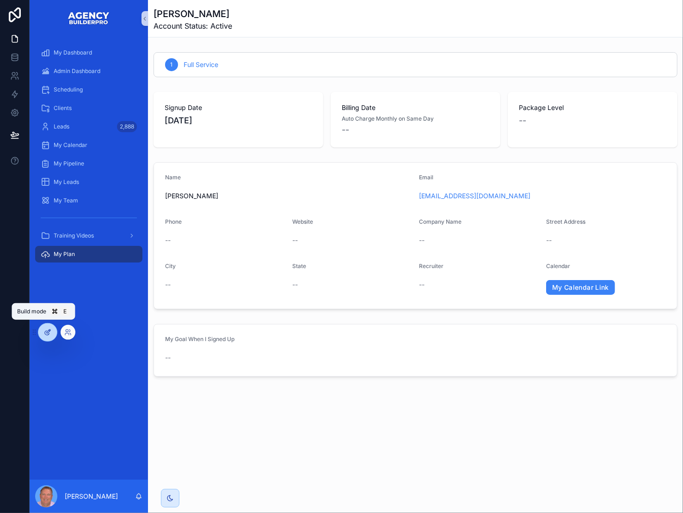
click at [53, 334] on div at bounding box center [47, 333] width 18 height 18
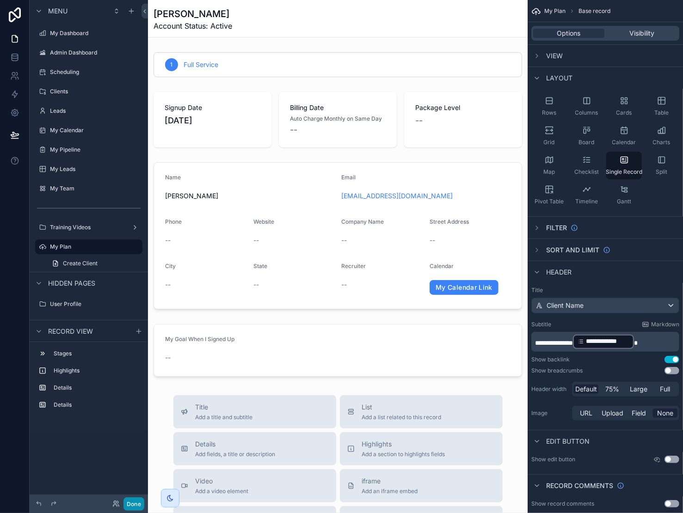
click at [144, 503] on button "Done" at bounding box center [133, 503] width 21 height 13
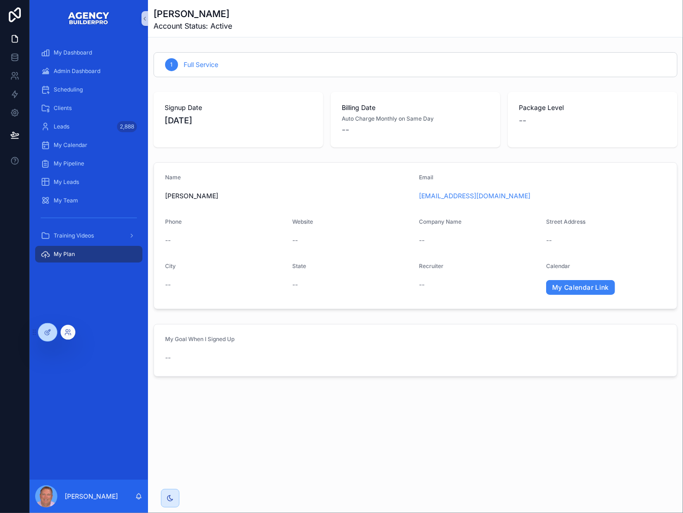
click at [75, 331] on div at bounding box center [68, 332] width 15 height 15
click at [68, 331] on icon at bounding box center [67, 331] width 2 height 2
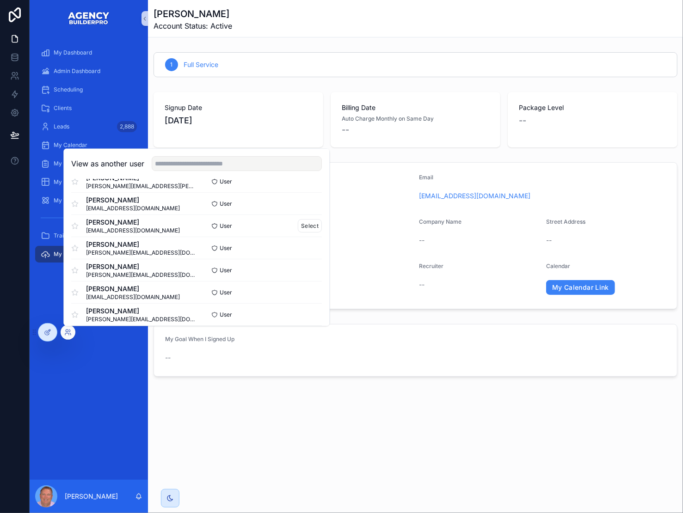
scroll to position [61, 0]
click at [322, 242] on button "Select" at bounding box center [310, 247] width 24 height 13
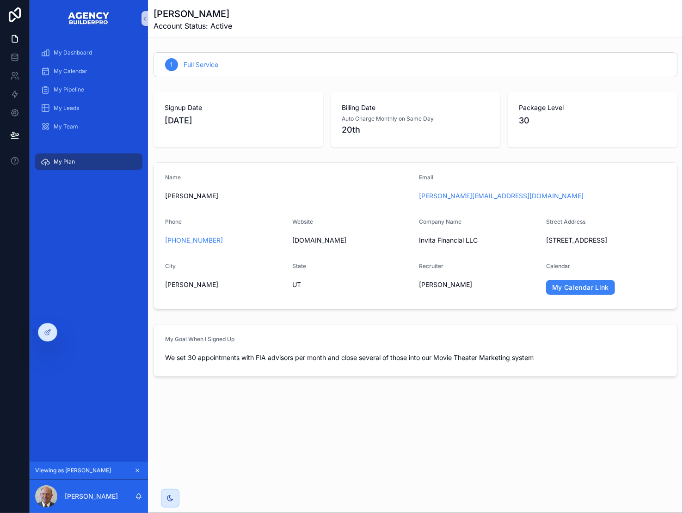
click at [142, 465] on button "scrollable content" at bounding box center [137, 470] width 10 height 10
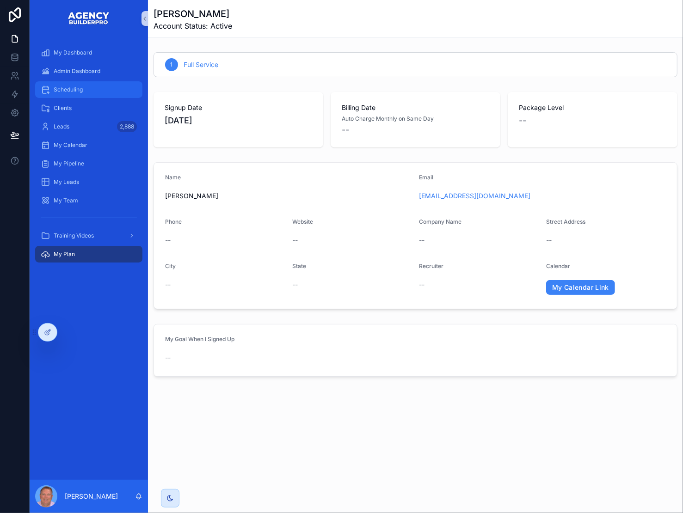
click at [93, 97] on div "Scheduling" at bounding box center [89, 89] width 96 height 15
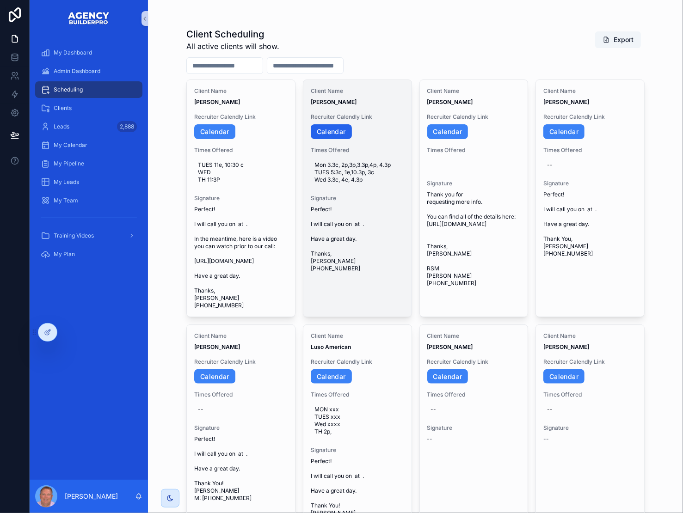
click at [329, 139] on link "Calendar" at bounding box center [331, 131] width 41 height 15
click at [353, 184] on span "Mon 3.3c, 2p,3p,3.3p,4p, 4.3p TUES 5:3c, 1e,10.3p, 3c Wed 3.3c, 4e, 4.3p" at bounding box center [357, 172] width 86 height 22
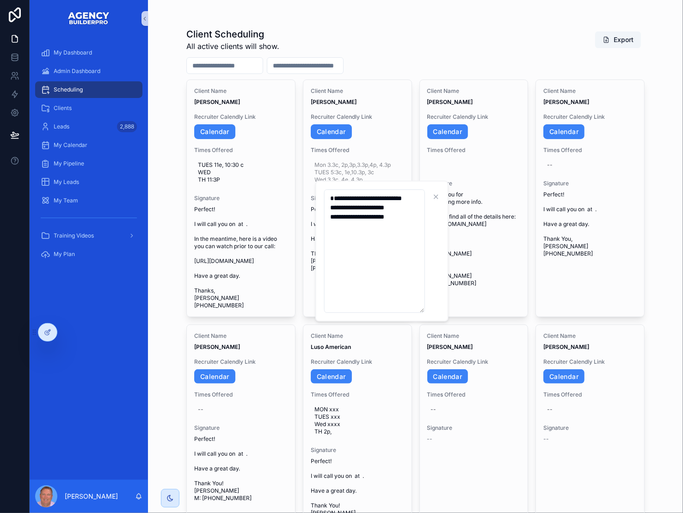
click at [350, 239] on textarea "**********" at bounding box center [374, 251] width 101 height 123
type textarea "**********"
click at [450, 194] on icon "scrollable content" at bounding box center [448, 196] width 7 height 7
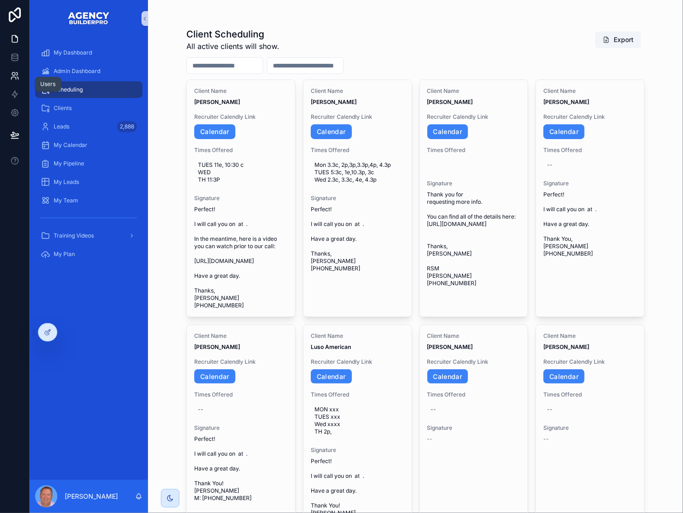
click at [19, 80] on icon at bounding box center [14, 75] width 9 height 9
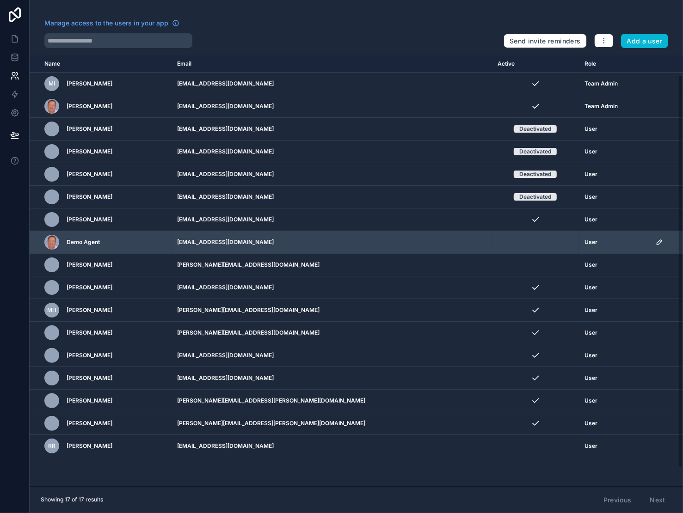
scroll to position [29, 0]
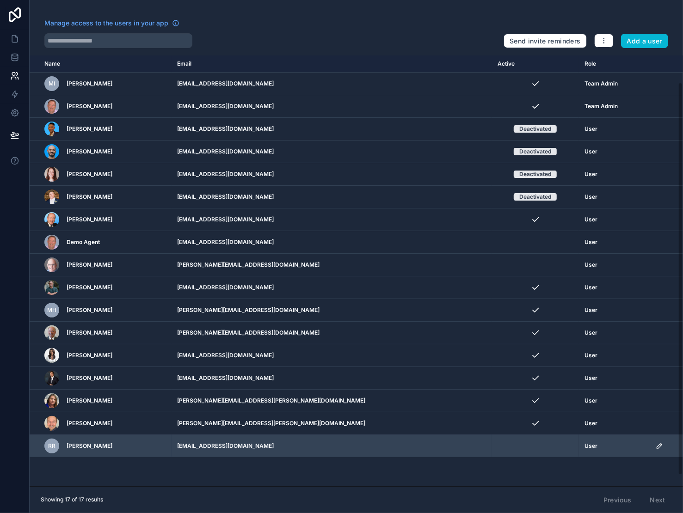
click at [657, 448] on icon "scrollable content" at bounding box center [659, 446] width 5 height 5
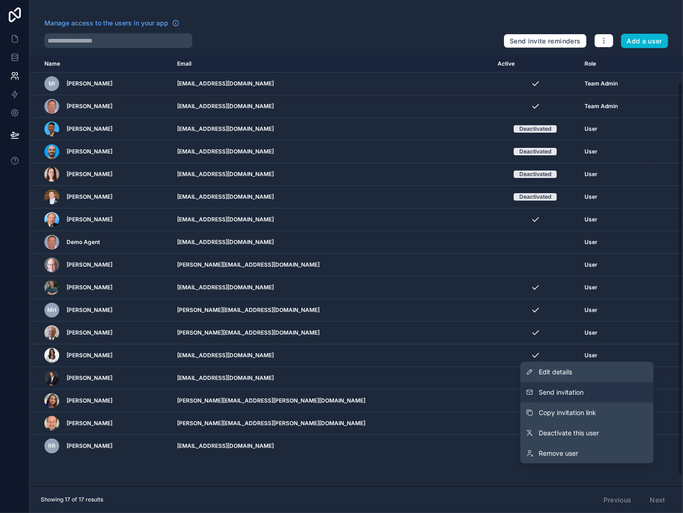
click at [566, 388] on span "Send invitation" at bounding box center [561, 392] width 45 height 9
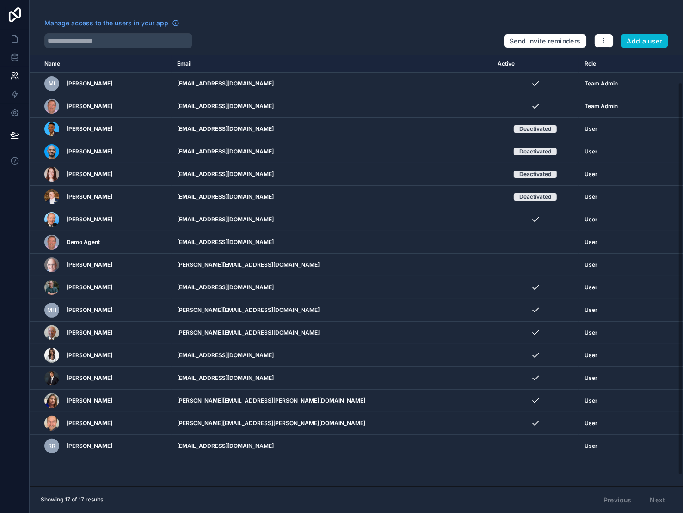
click at [396, 32] on div "Manage access to the users in your app" at bounding box center [270, 25] width 452 height 15
click at [12, 39] on icon at bounding box center [14, 38] width 9 height 9
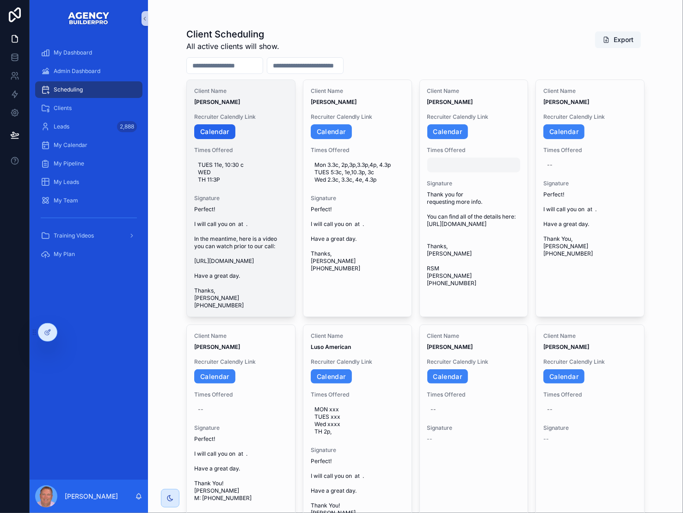
click at [217, 139] on link "Calendar" at bounding box center [214, 131] width 41 height 15
click at [234, 184] on span "TUES 11e, 10:30 c WED TH 11:3P" at bounding box center [241, 172] width 86 height 22
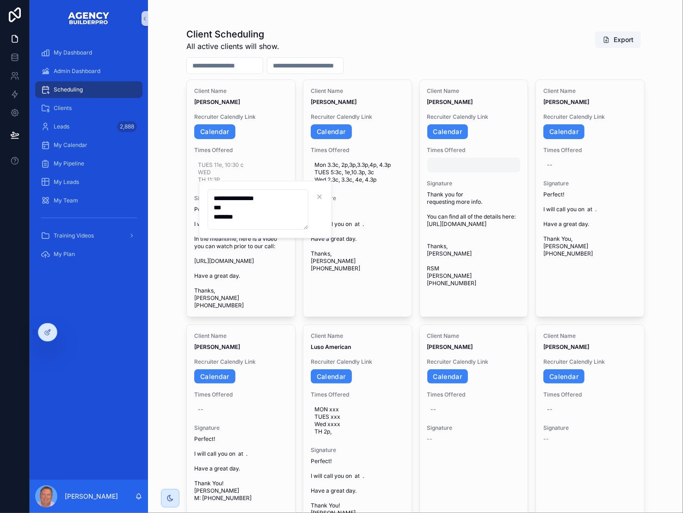
click at [227, 219] on textarea "**********" at bounding box center [258, 210] width 101 height 40
type textarea "**********"
click at [336, 199] on icon "scrollable content" at bounding box center [332, 196] width 7 height 7
click at [81, 75] on span "Admin Dashboard" at bounding box center [77, 70] width 47 height 7
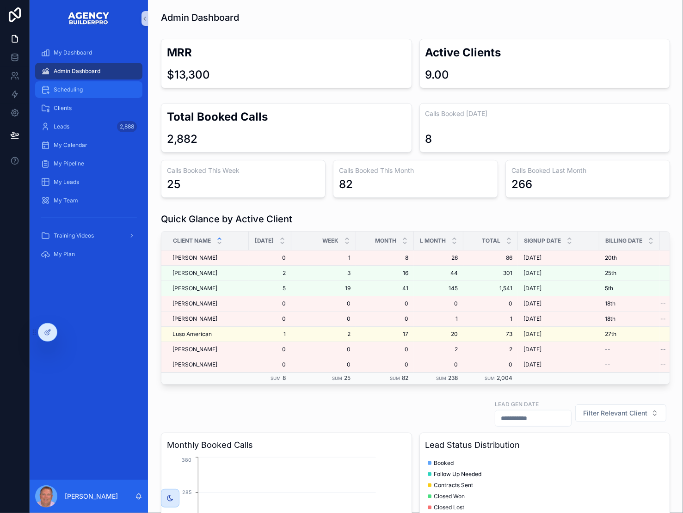
click at [80, 93] on span "Scheduling" at bounding box center [68, 89] width 29 height 7
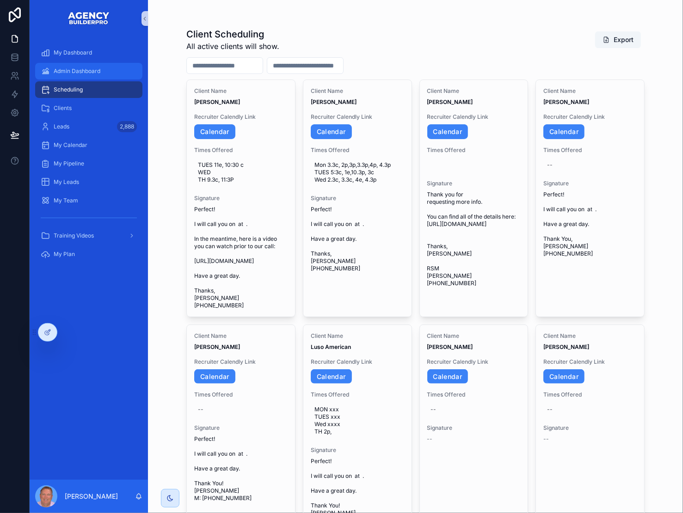
click at [86, 75] on span "Admin Dashboard" at bounding box center [77, 70] width 47 height 7
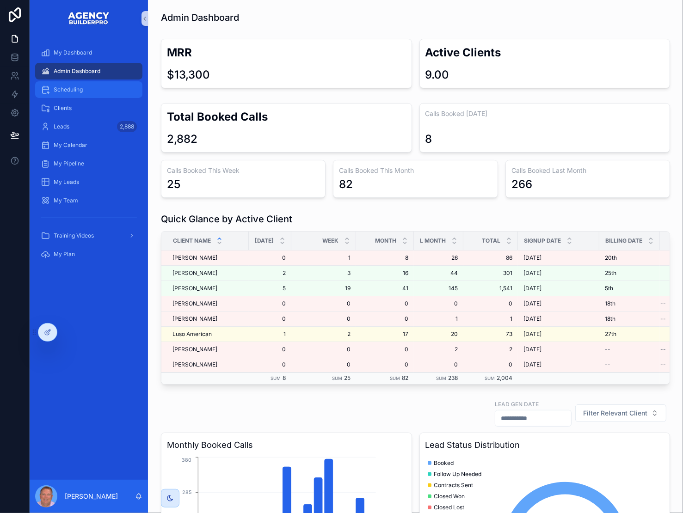
click at [89, 98] on link "Scheduling" at bounding box center [88, 89] width 107 height 17
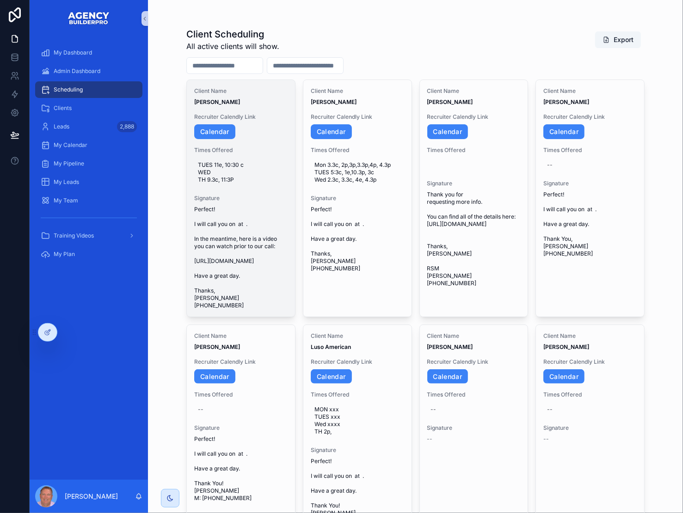
click at [252, 184] on span "TUES 11e, 10:30 c WED TH 9.3c, 11:3P" at bounding box center [241, 172] width 86 height 22
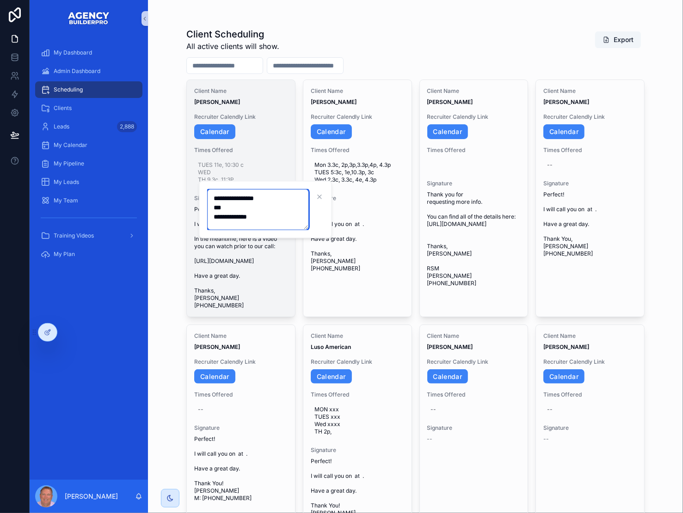
drag, startPoint x: 247, startPoint y: 221, endPoint x: 291, endPoint y: 235, distance: 46.4
click at [247, 221] on textarea "**********" at bounding box center [258, 210] width 101 height 40
type textarea "**********"
click at [336, 198] on icon "scrollable content" at bounding box center [332, 196] width 7 height 7
